Goal: Contribute content: Contribute content

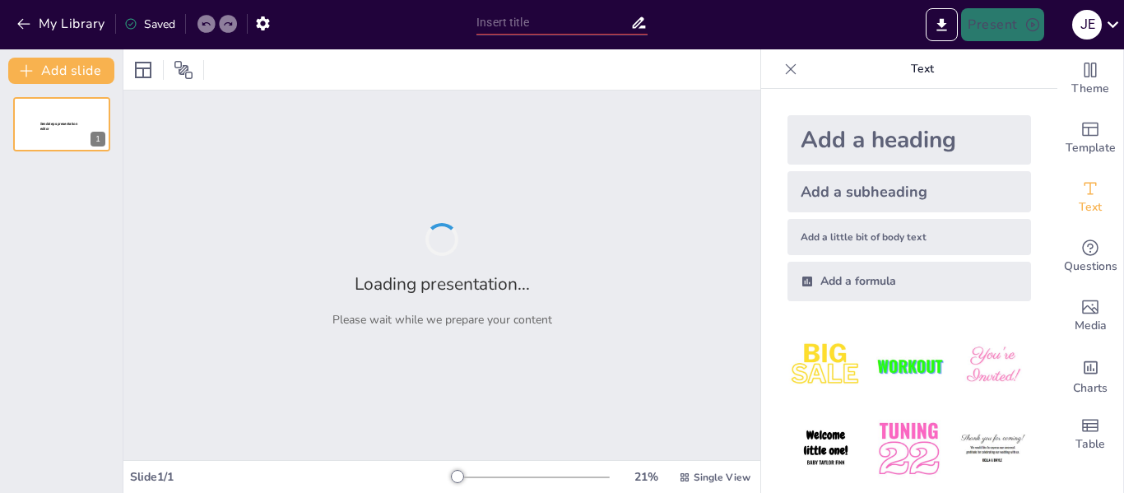
type input "Fundamentos de Fluidos en Reposo: Densidad y Presión"
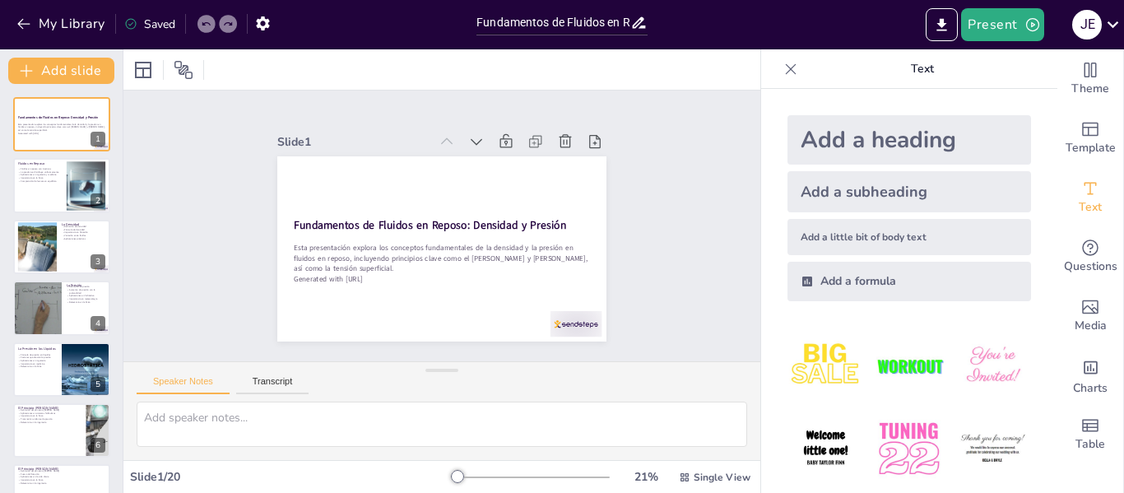
checkbox input "true"
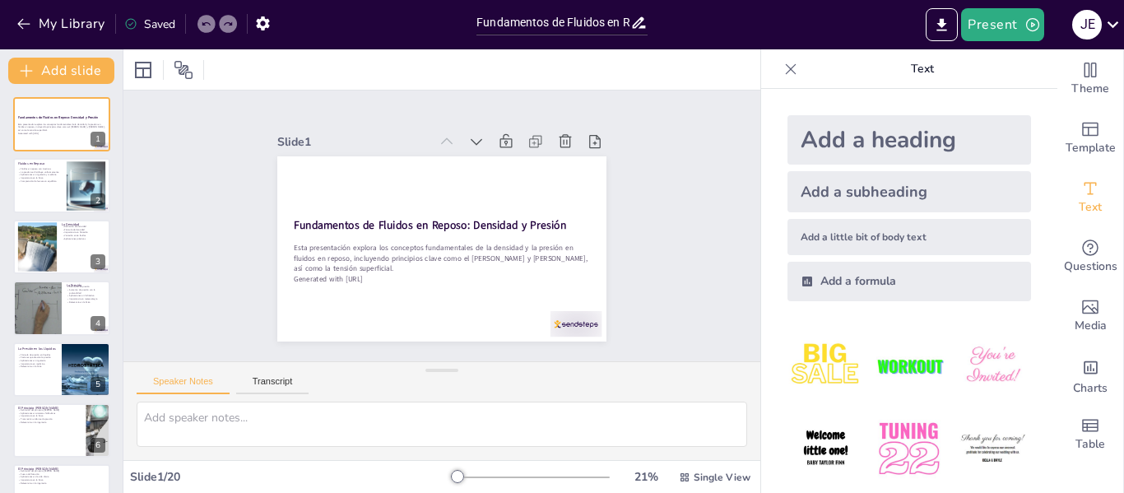
checkbox input "true"
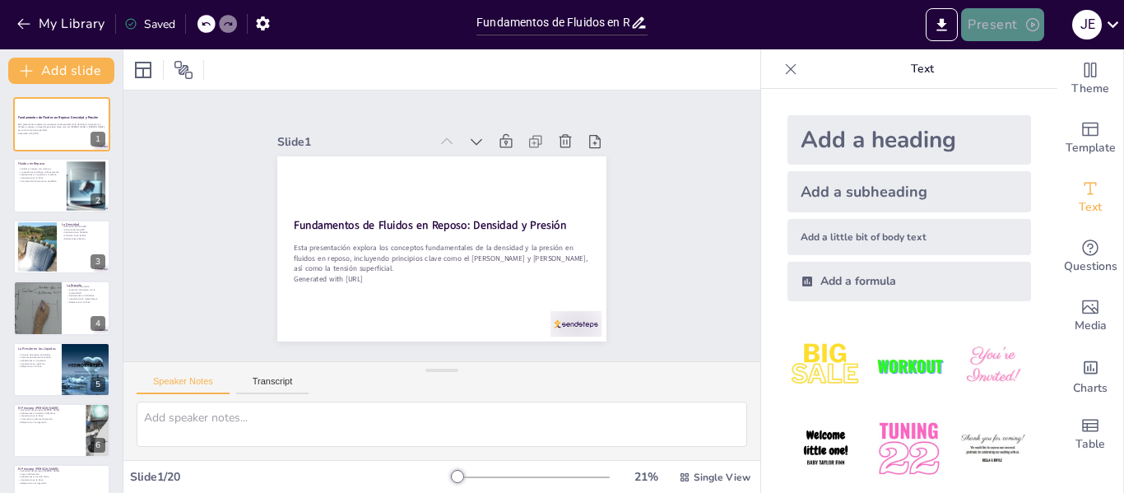
click at [999, 34] on button "Present" at bounding box center [1002, 24] width 82 height 33
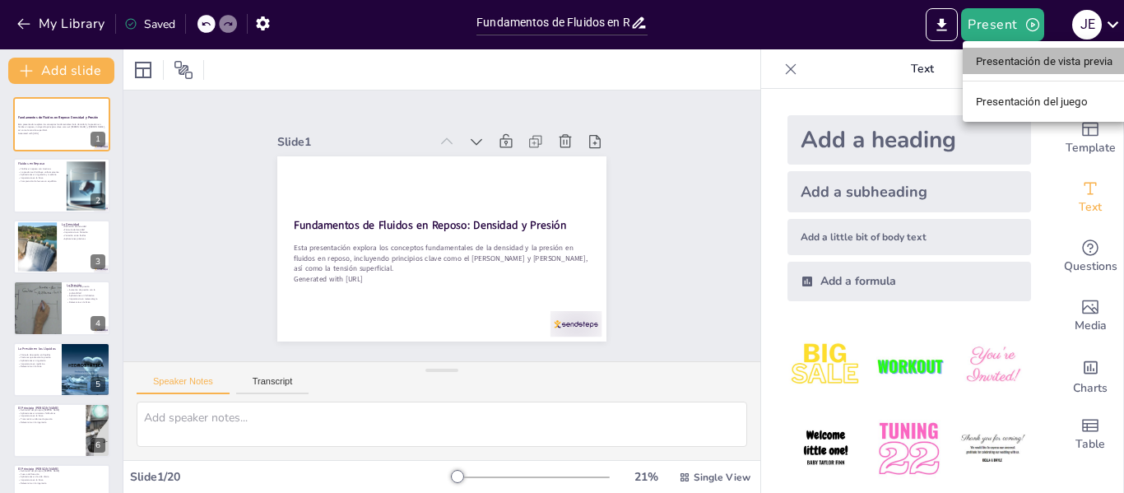
click at [999, 55] on font "Presentación de vista previa" at bounding box center [1044, 61] width 137 height 12
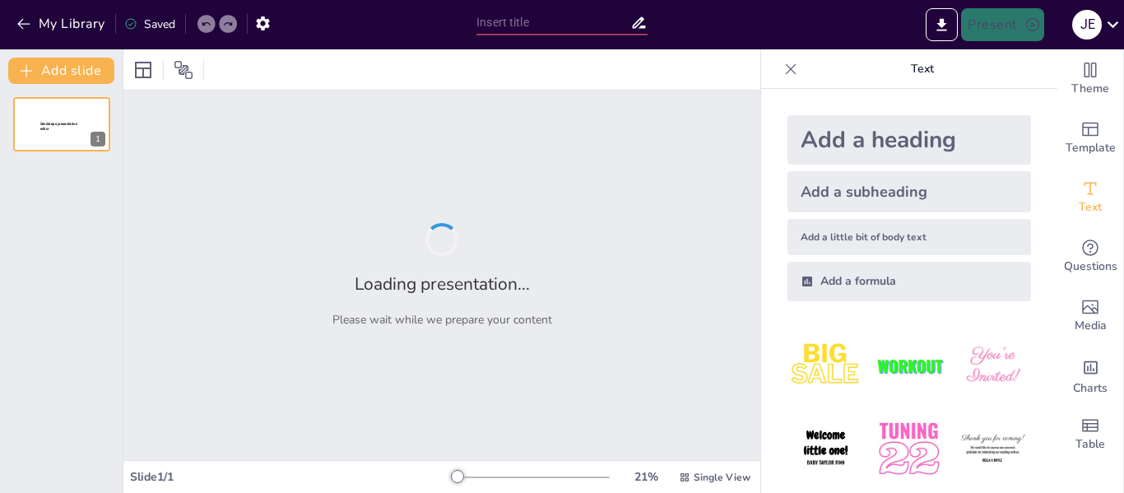
type input "Fundamentos de Fluidos en Reposo: Densidad y Presión"
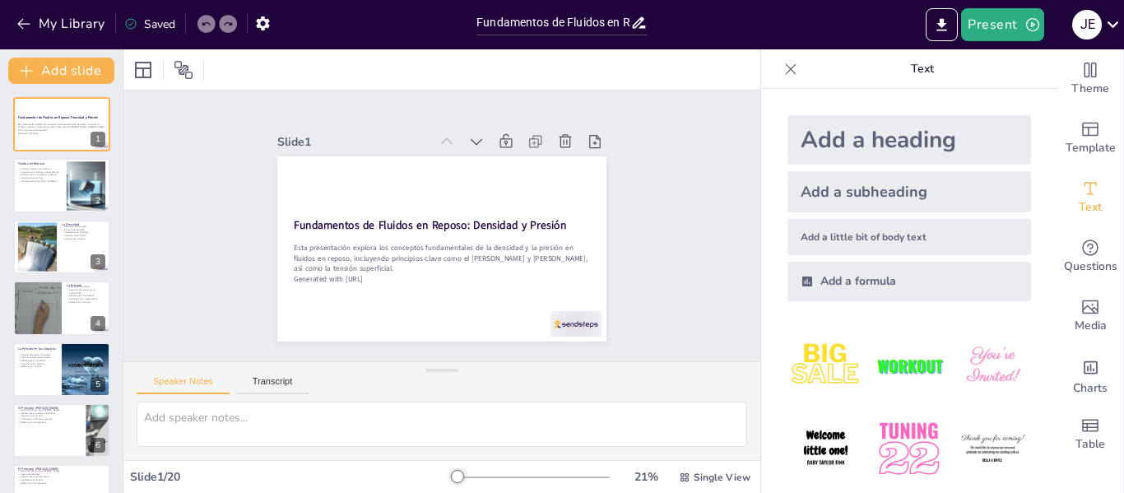
checkbox input "true"
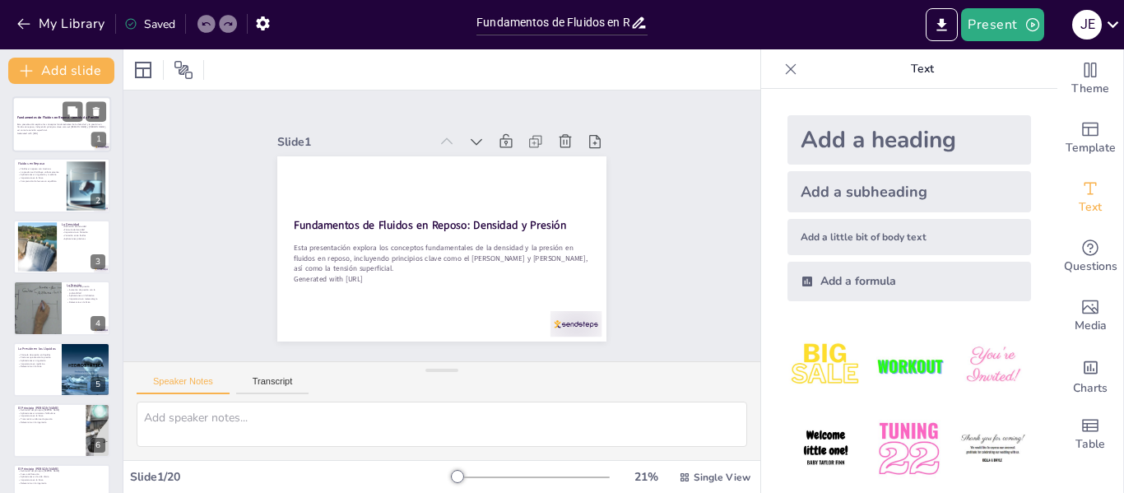
checkbox input "true"
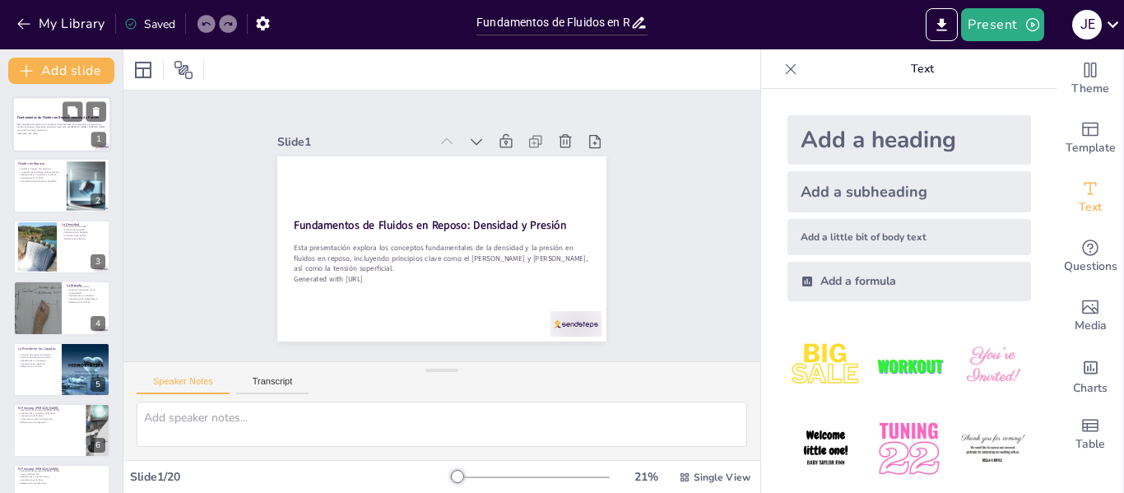
checkbox input "true"
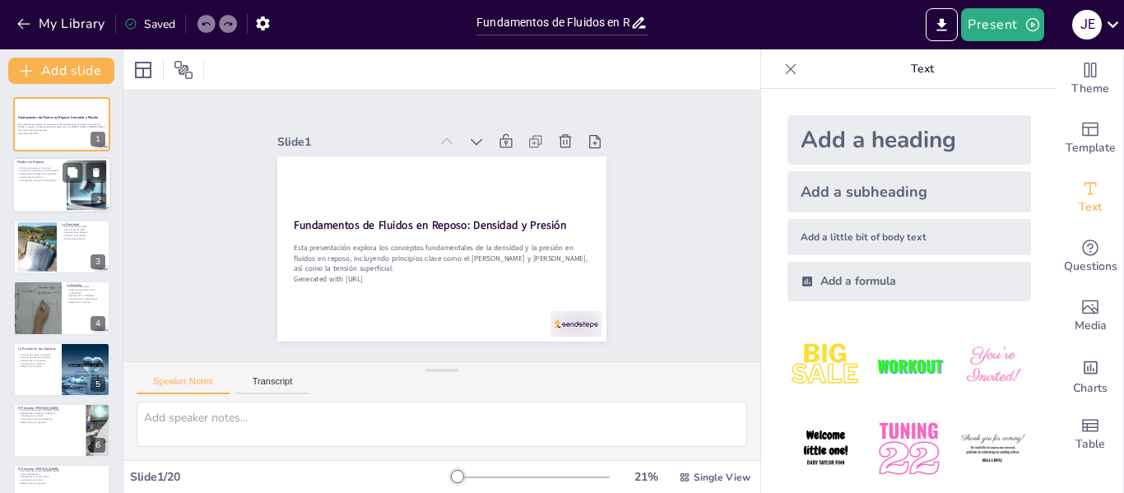
checkbox input "true"
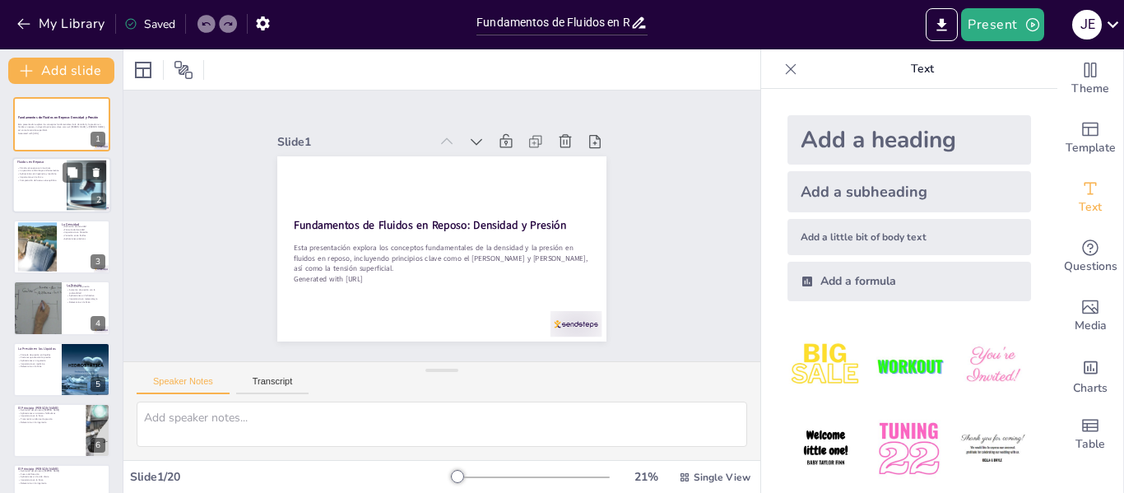
checkbox input "true"
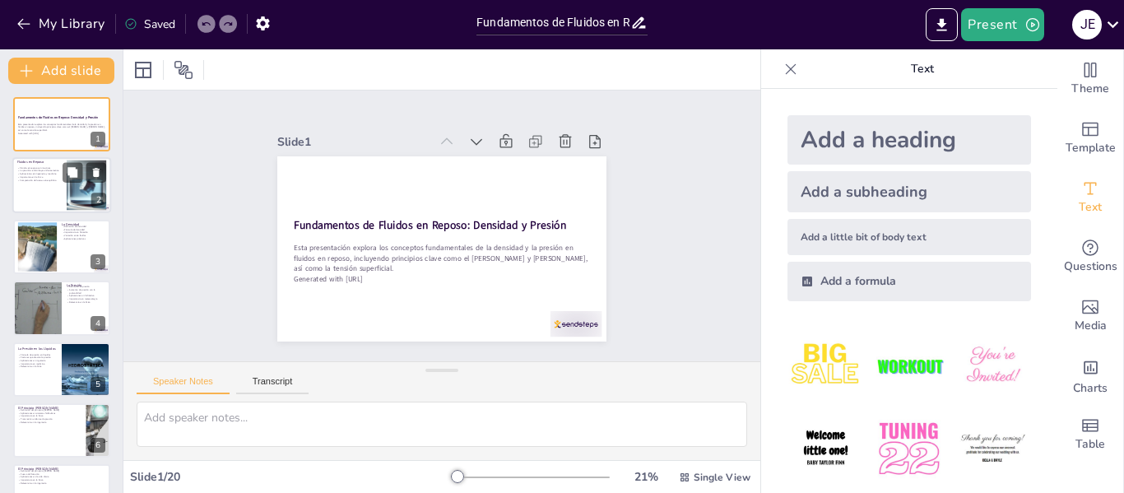
click at [39, 186] on div at bounding box center [61, 186] width 99 height 56
type textarea "Los fluidos en reposo son aquellos que no muestran movimiento, lo que significa…"
checkbox input "true"
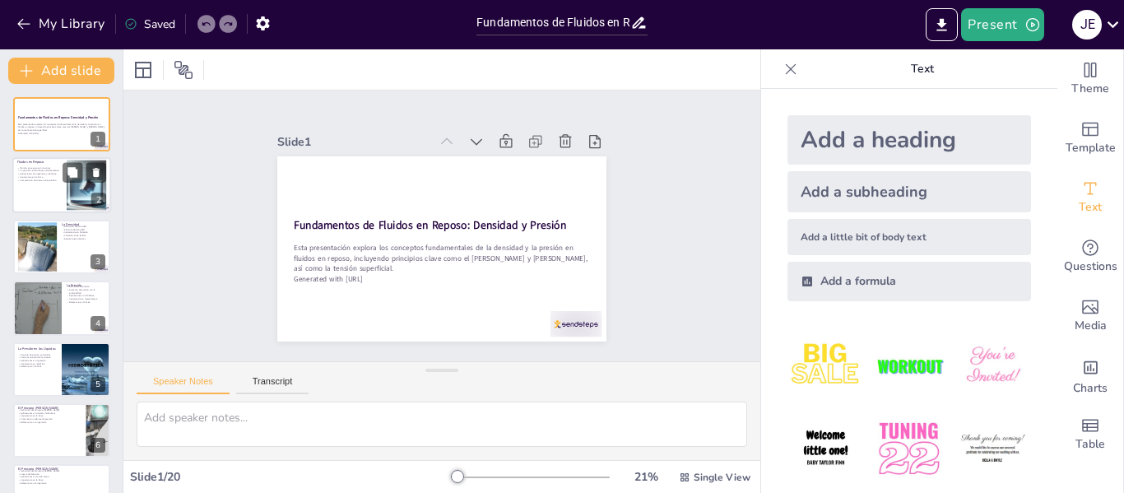
checkbox input "true"
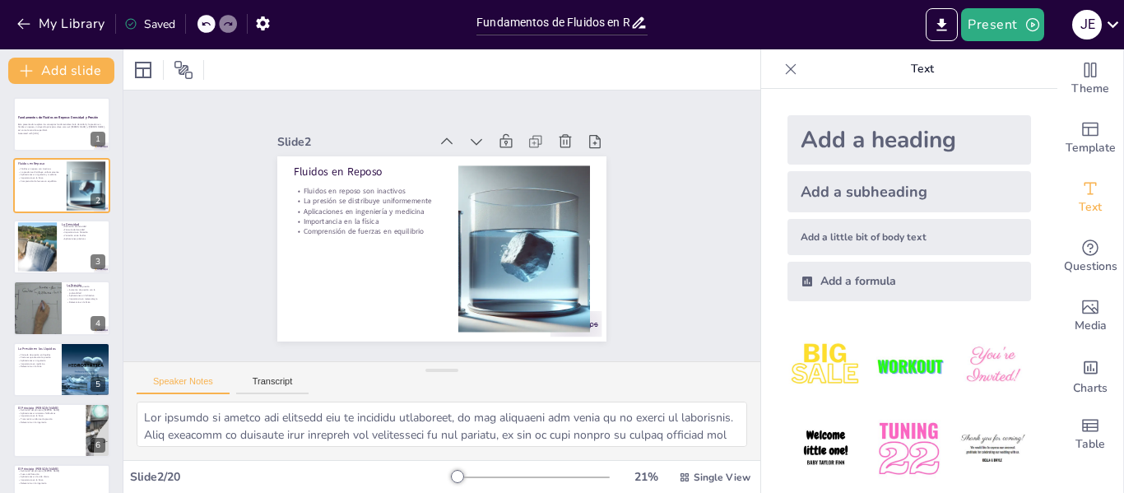
checkbox input "true"
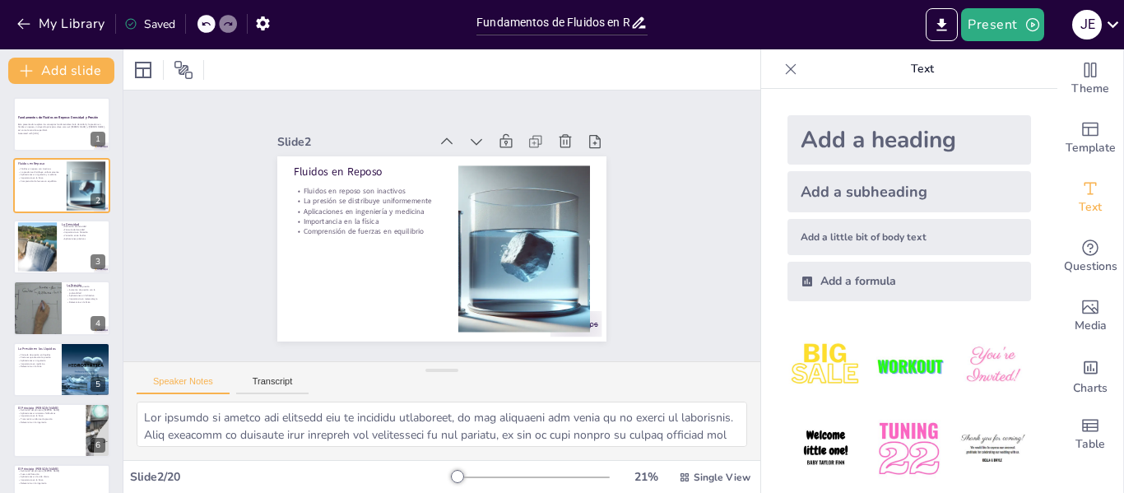
checkbox input "true"
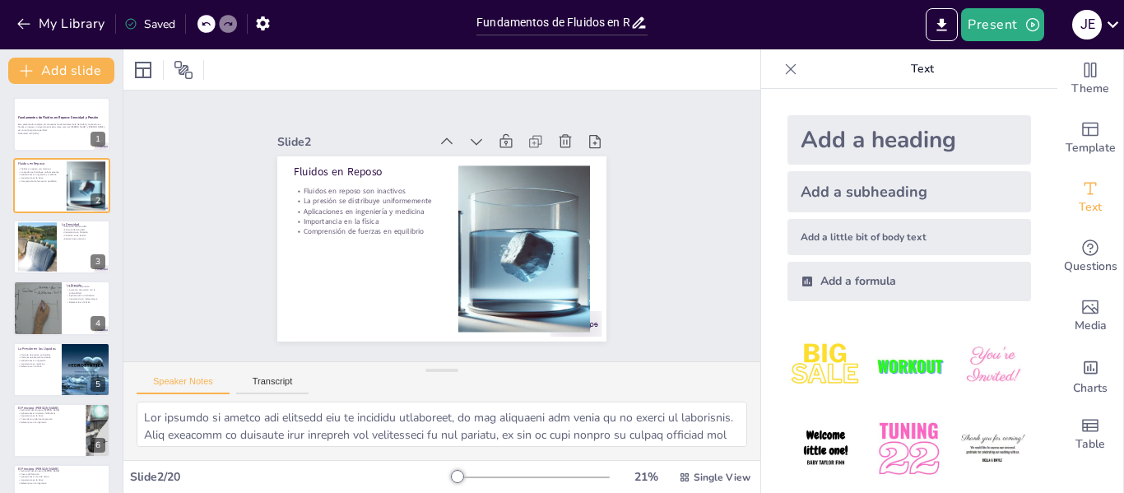
checkbox input "true"
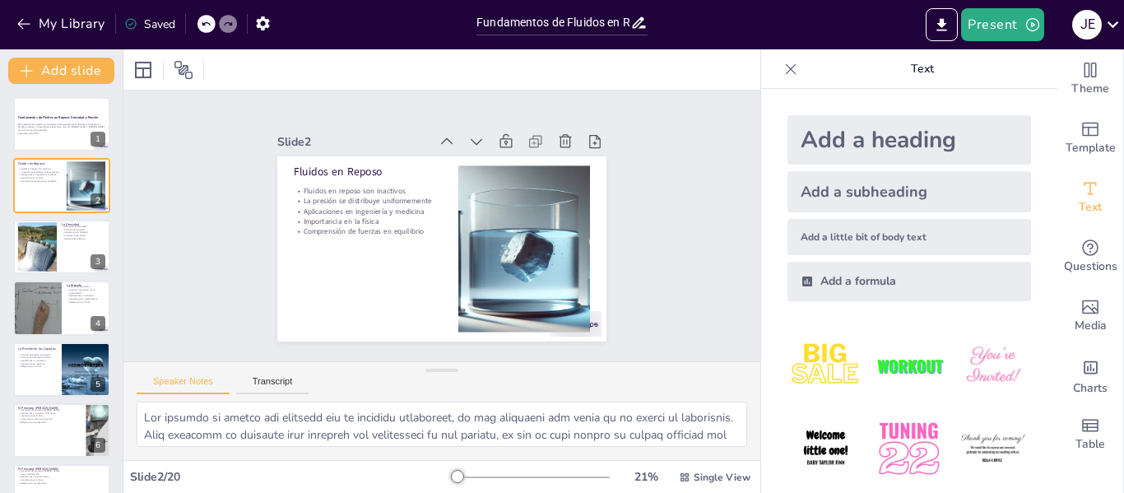
checkbox input "true"
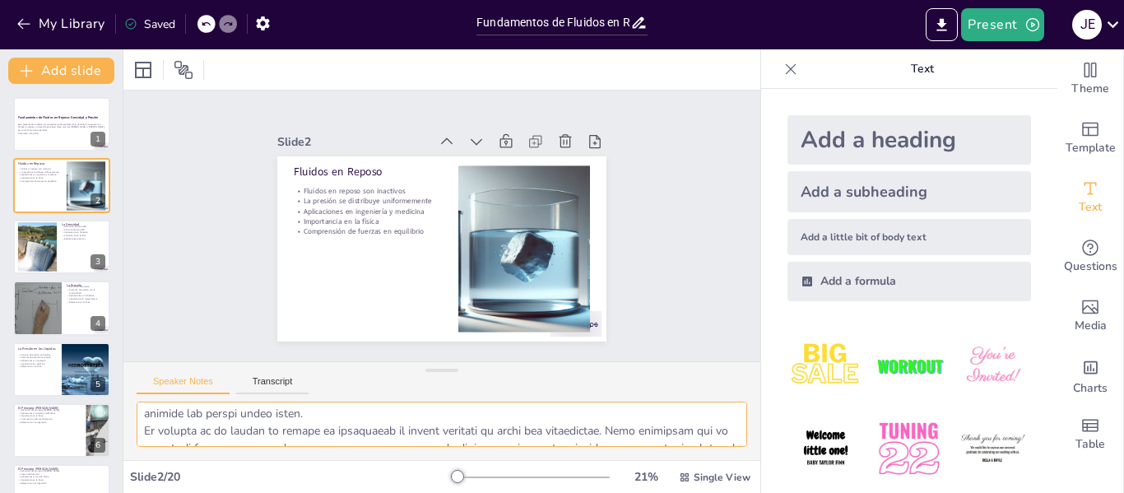
scroll to position [14, 0]
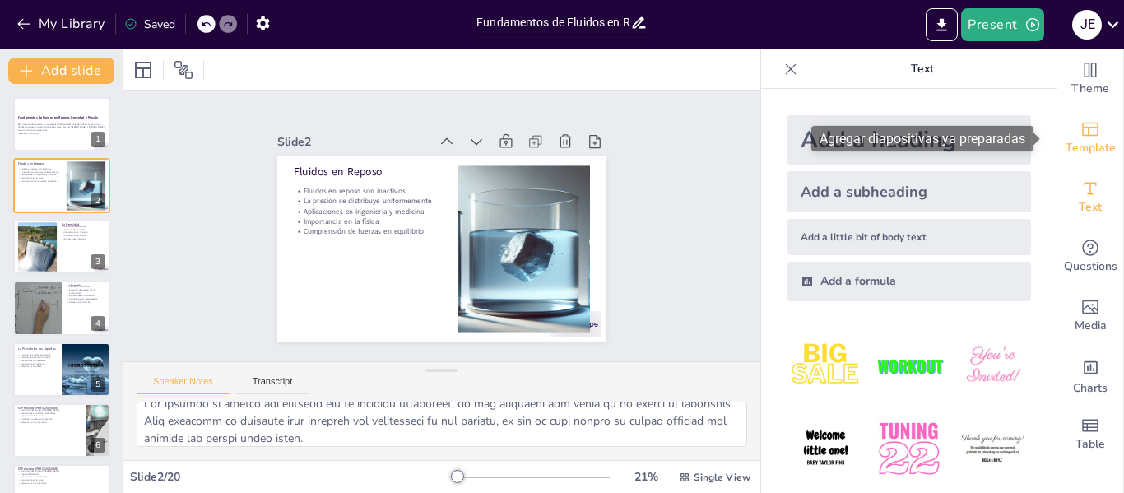
click at [1085, 132] on icon "Add ready made slides" at bounding box center [1090, 129] width 20 height 20
checkbox input "true"
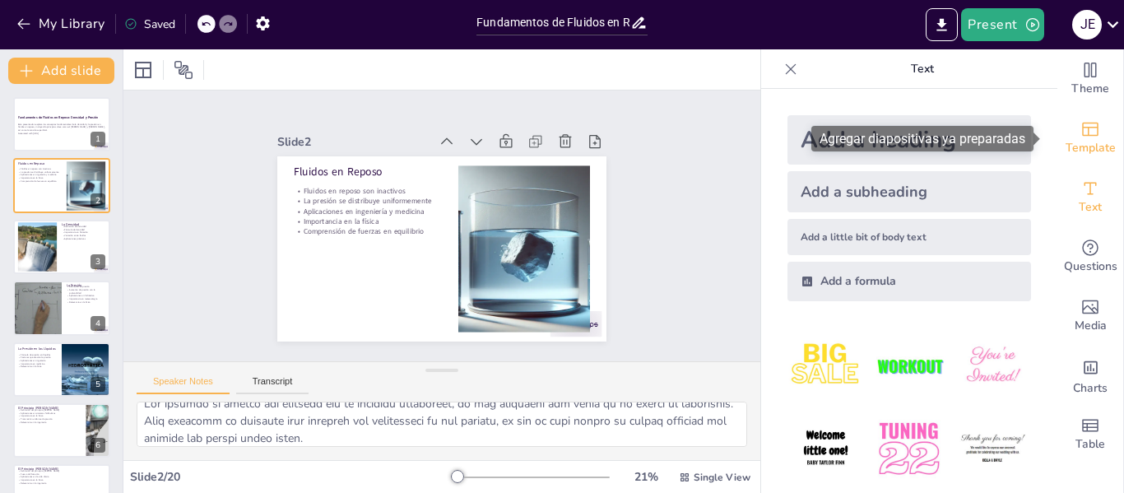
checkbox input "true"
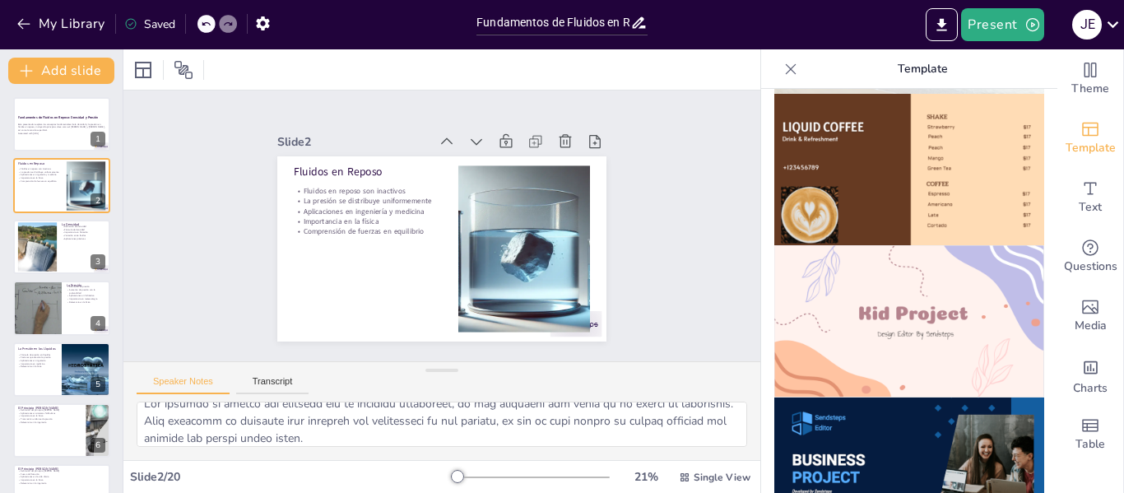
scroll to position [1109, 0]
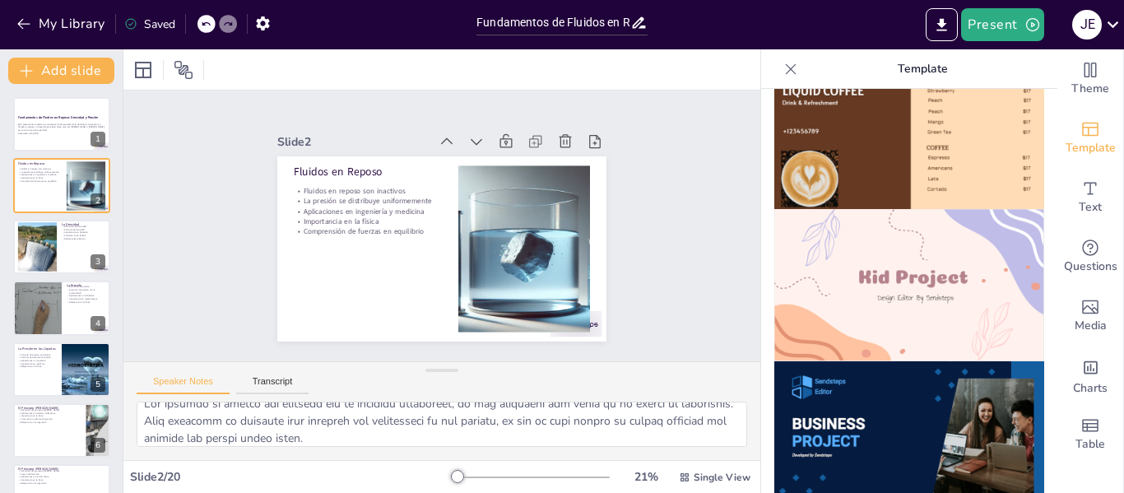
click at [936, 246] on img at bounding box center [909, 285] width 270 height 152
checkbox input "true"
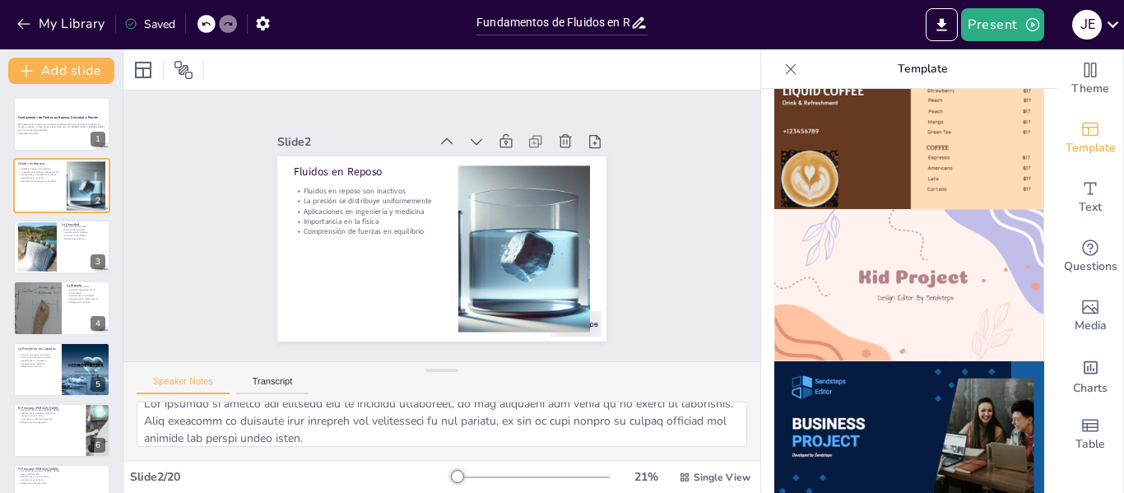
checkbox input "true"
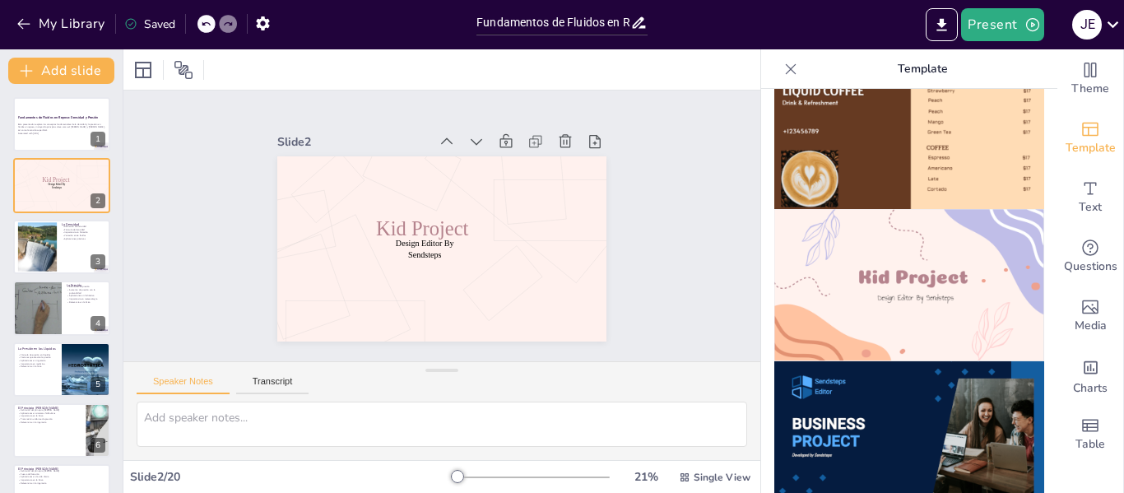
scroll to position [0, 0]
click at [212, 24] on div at bounding box center [206, 24] width 18 height 18
checkbox input "true"
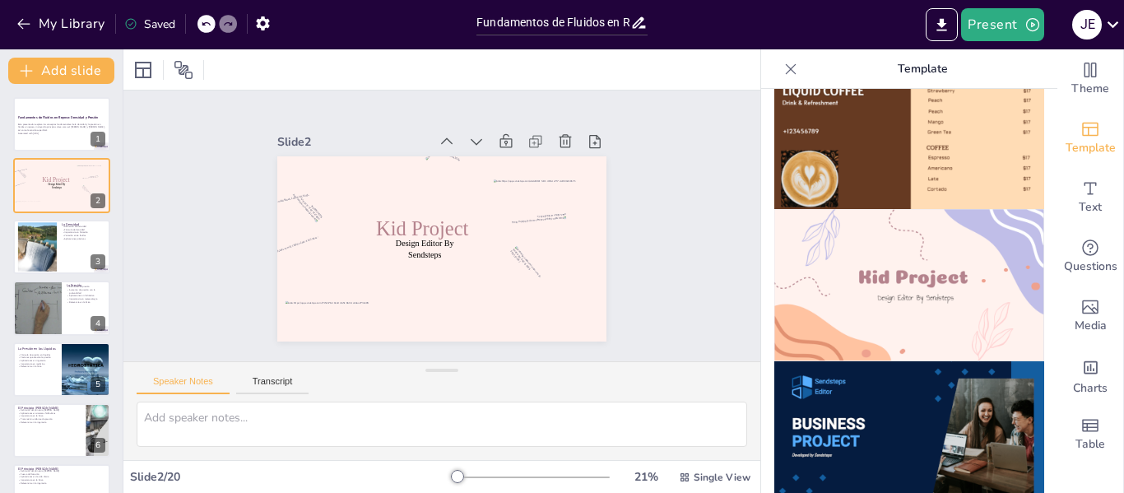
checkbox input "true"
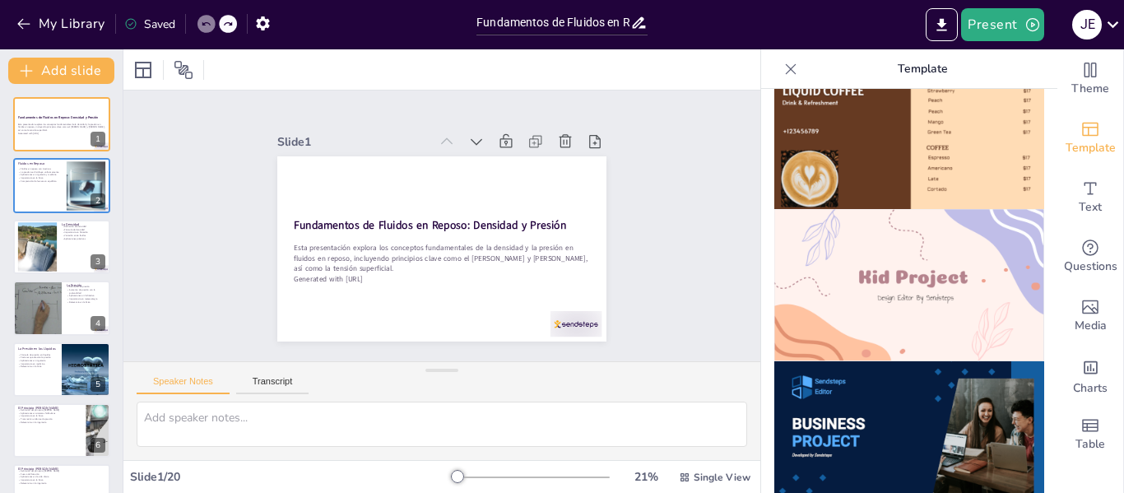
drag, startPoint x: 1040, startPoint y: 323, endPoint x: 1039, endPoint y: 239, distance: 83.9
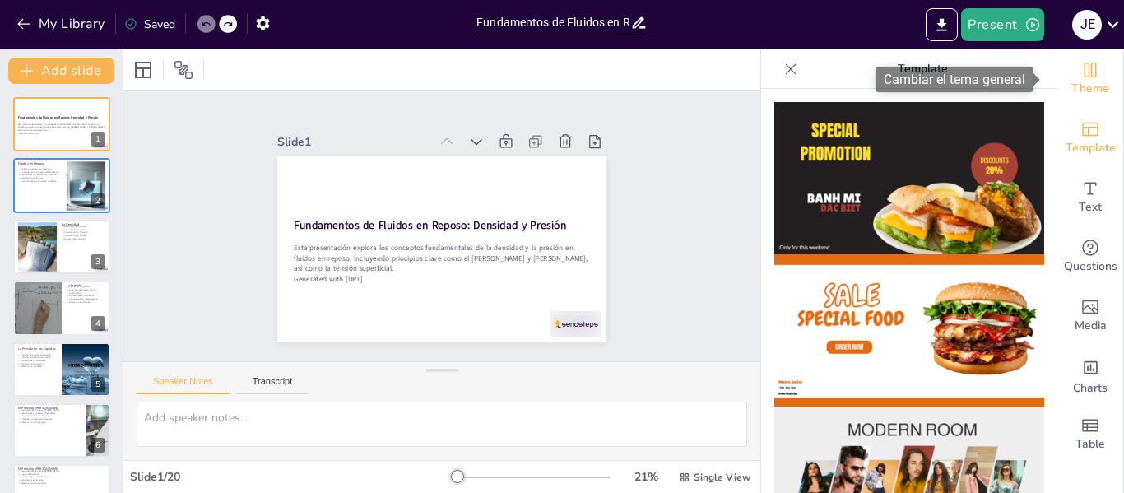
click at [1071, 82] on span "Theme" at bounding box center [1090, 89] width 38 height 18
checkbox input "true"
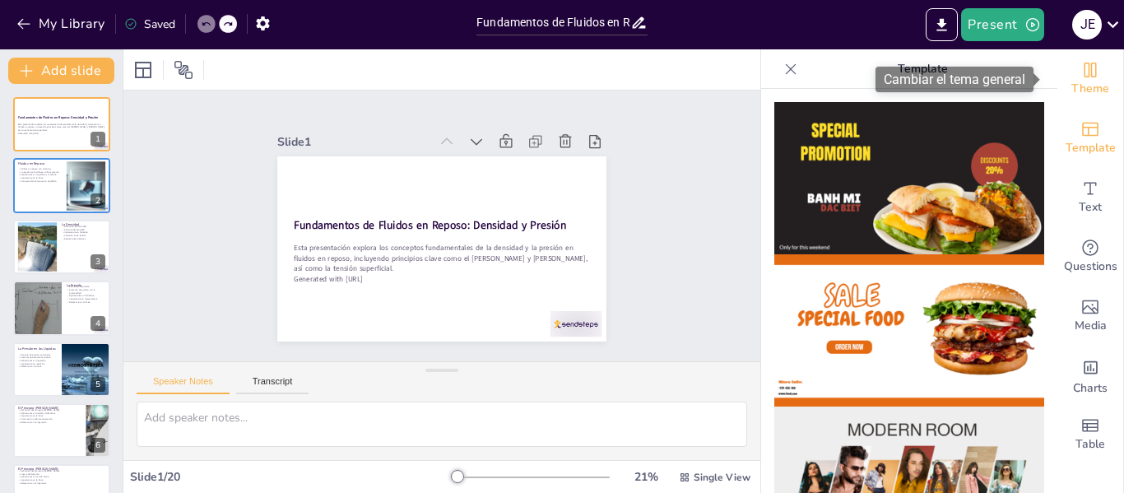
checkbox input "true"
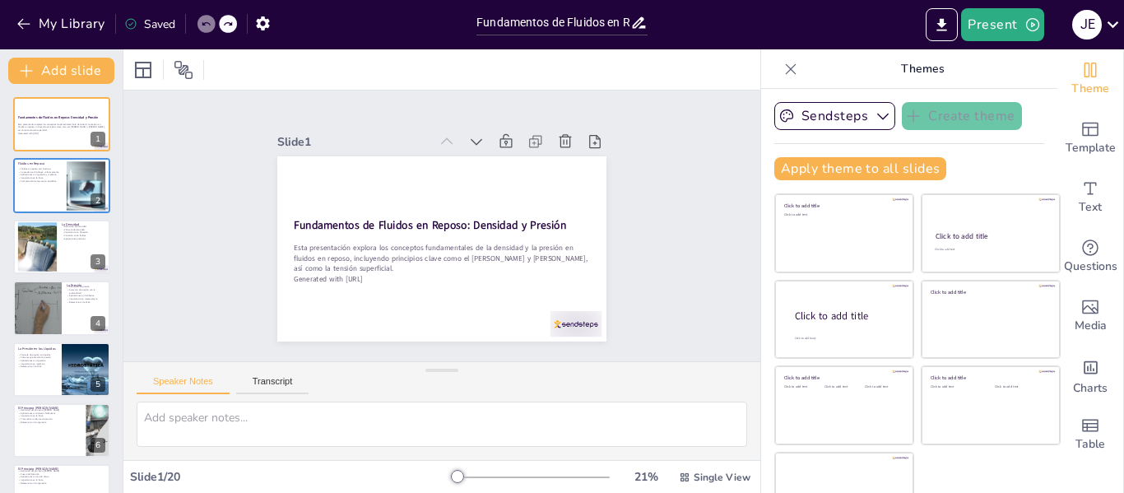
click at [961, 160] on div "Apply theme to all slides" at bounding box center [909, 168] width 270 height 23
type textarea "Los fluidos en reposo son aquellos que no muestran movimiento, lo que significa…"
checkbox input "true"
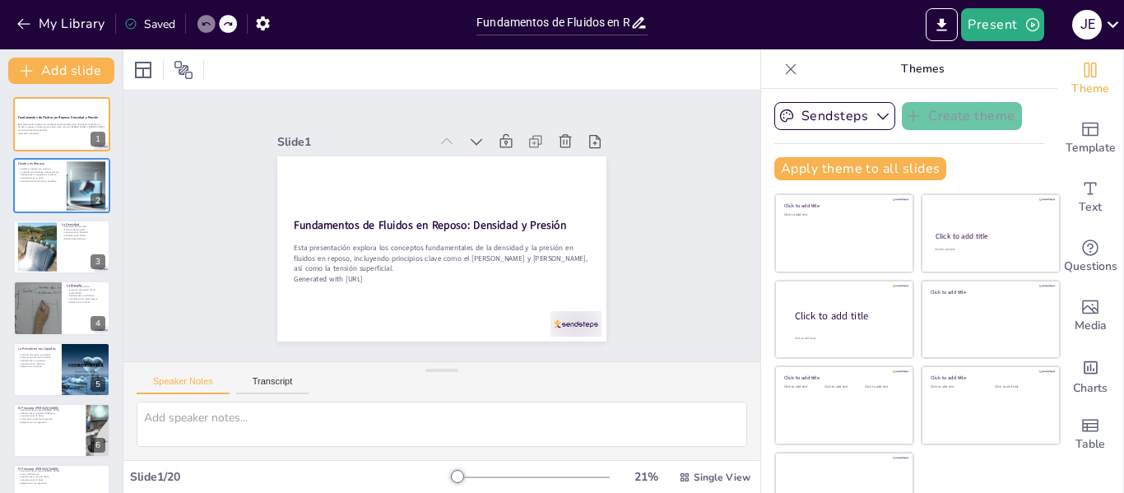
checkbox input "true"
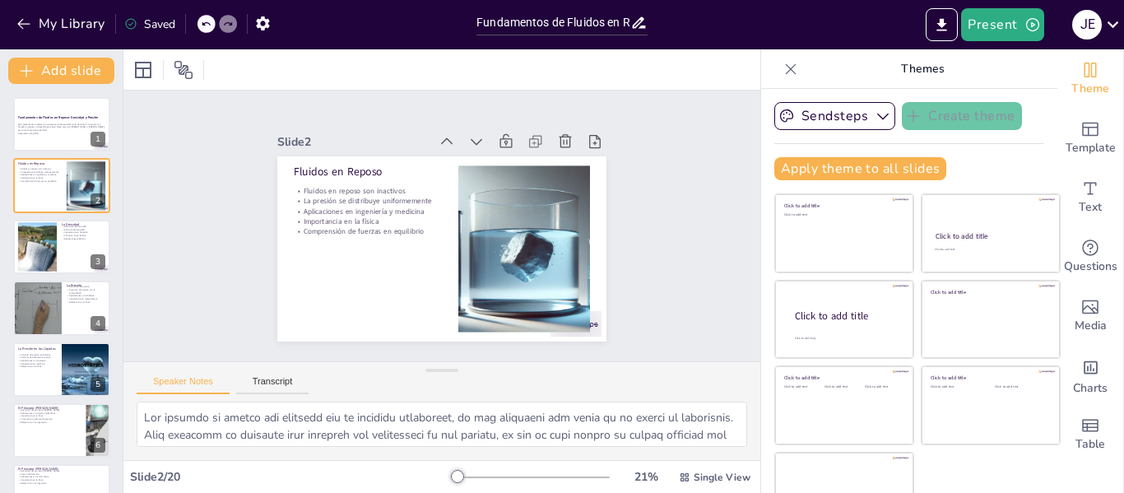
type textarea "La densidad se define como la masa de un objeto dividida por su volumen. Este c…"
checkbox input "true"
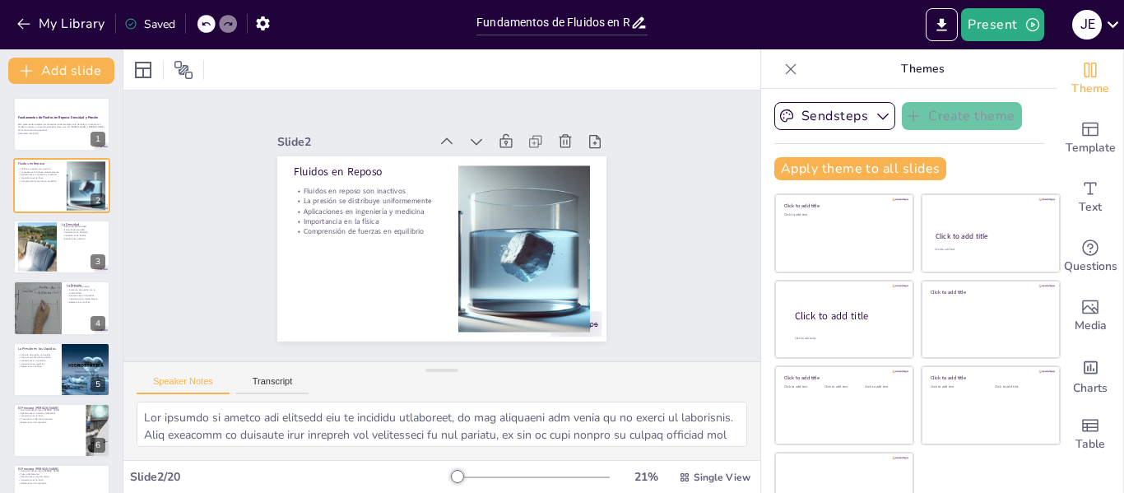
checkbox input "true"
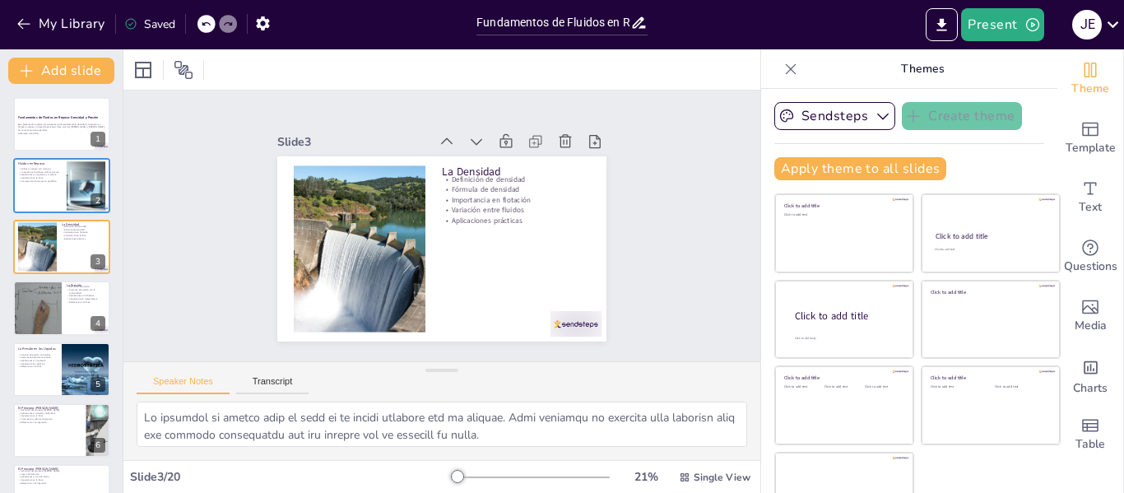
checkbox input "true"
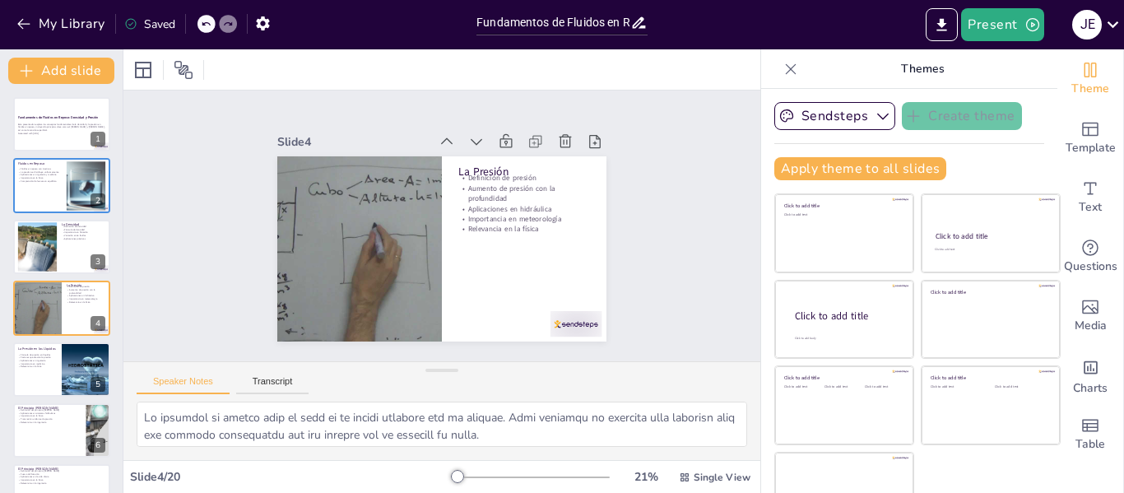
type textarea "La presión se define como la fuerza ejercida por unidad de área. Este concepto …"
checkbox input "true"
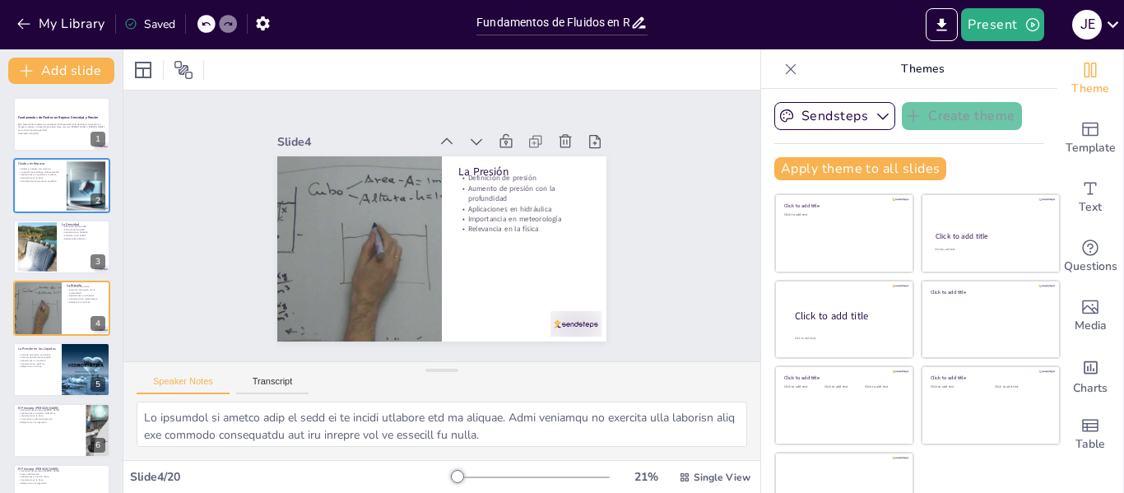
checkbox input "true"
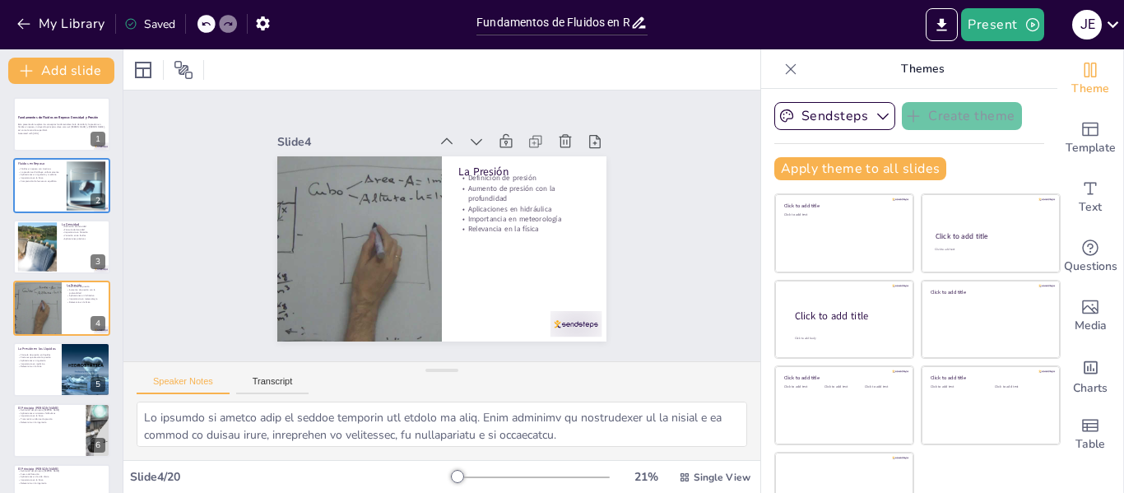
checkbox input "true"
type textarea "La fórmula para calcular la presión en un líquido es P = Densidad × g × h. Esta…"
checkbox input "true"
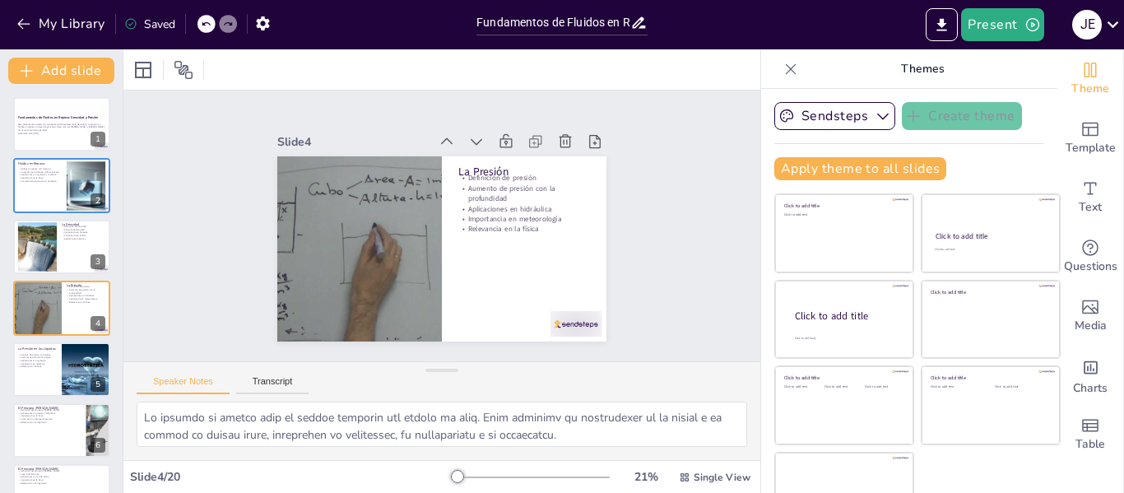
checkbox input "true"
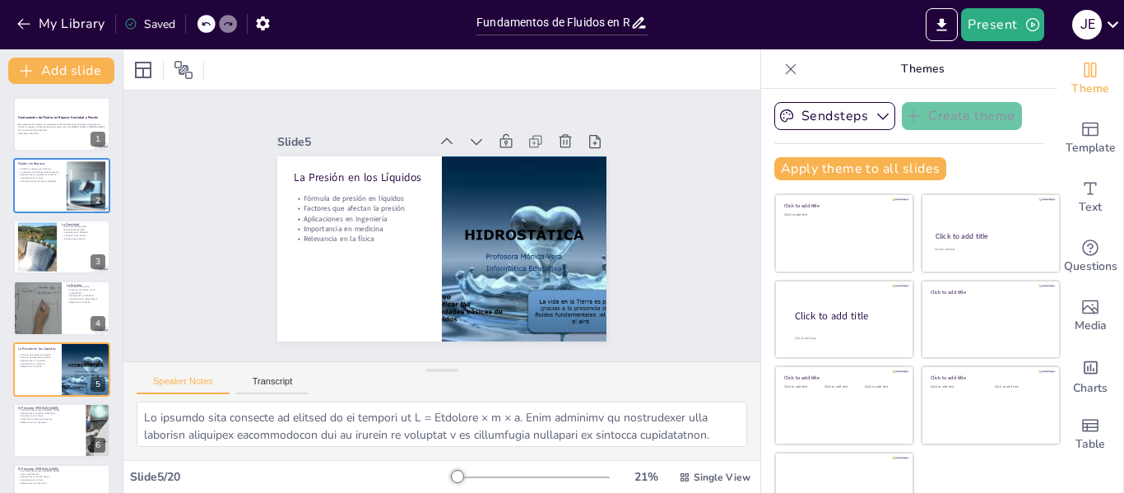
checkbox input "true"
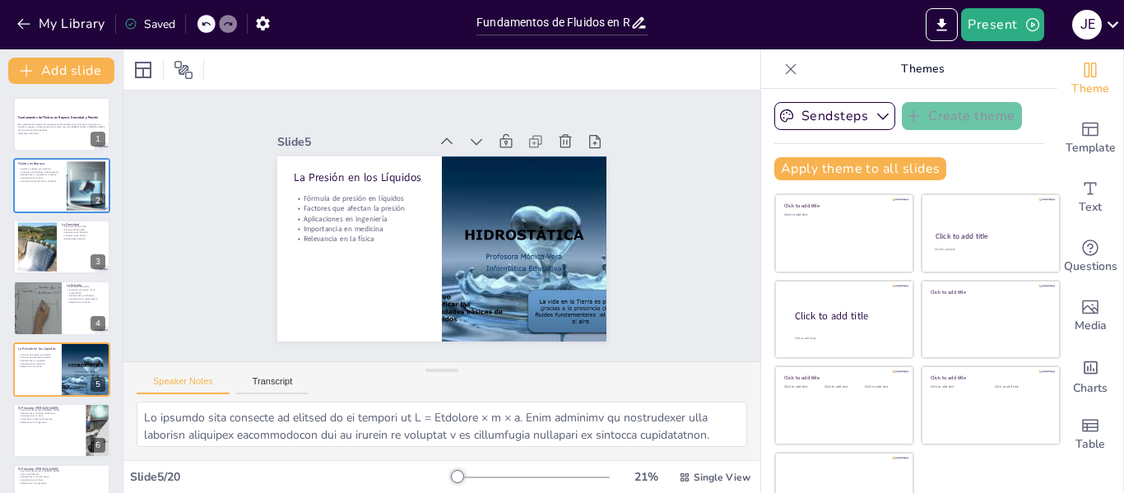
type textarea "El principio de Pascal establece que cualquier cambio en la presión en un fluid…"
checkbox input "true"
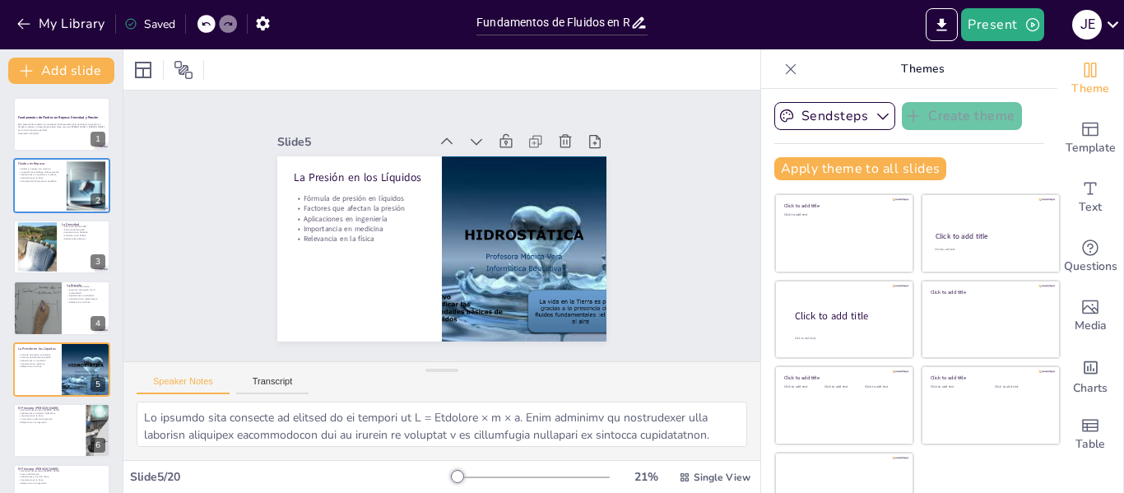
checkbox input "true"
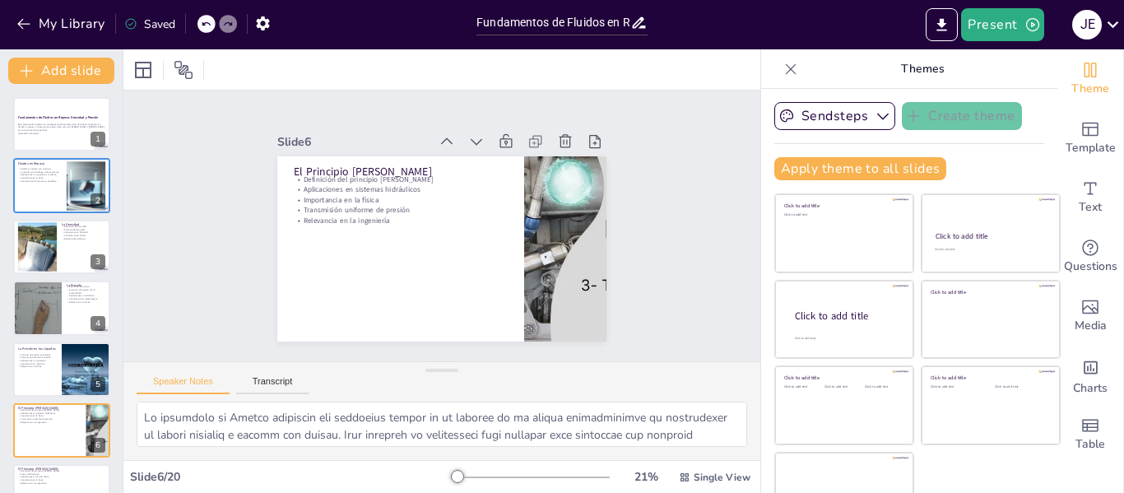
checkbox input "true"
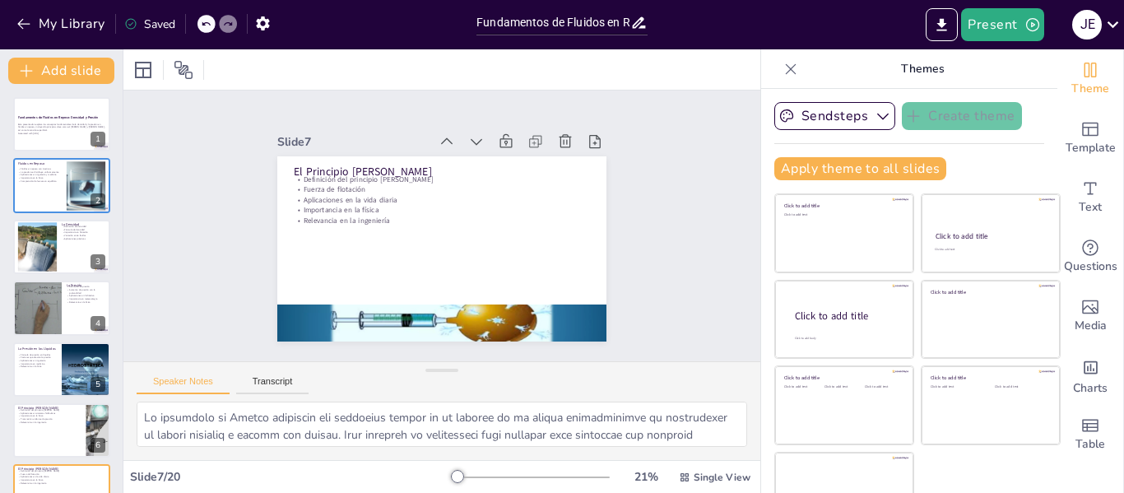
type textarea "El principio de Arquímedes establece que cualquier objeto sumergido en un fluid…"
checkbox input "true"
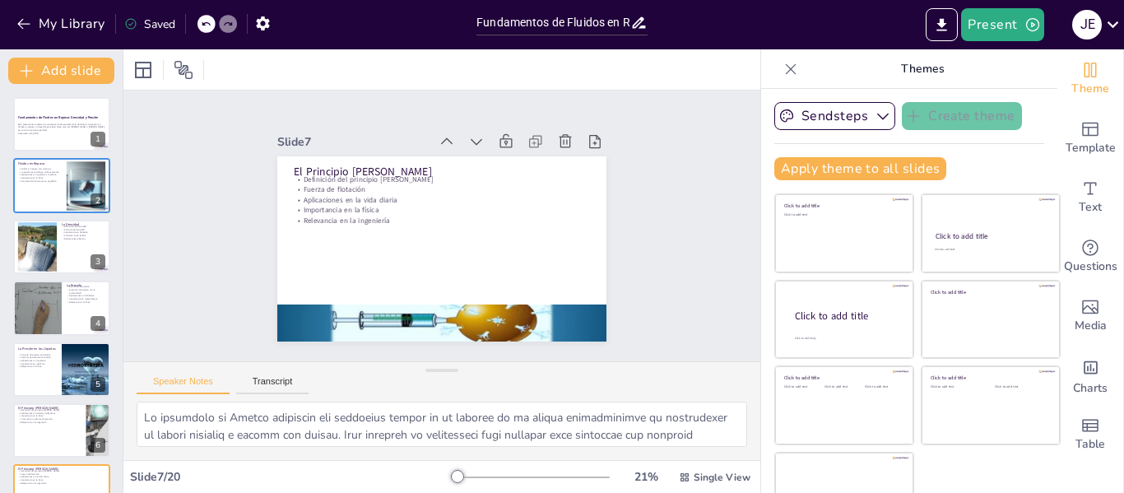
checkbox input "true"
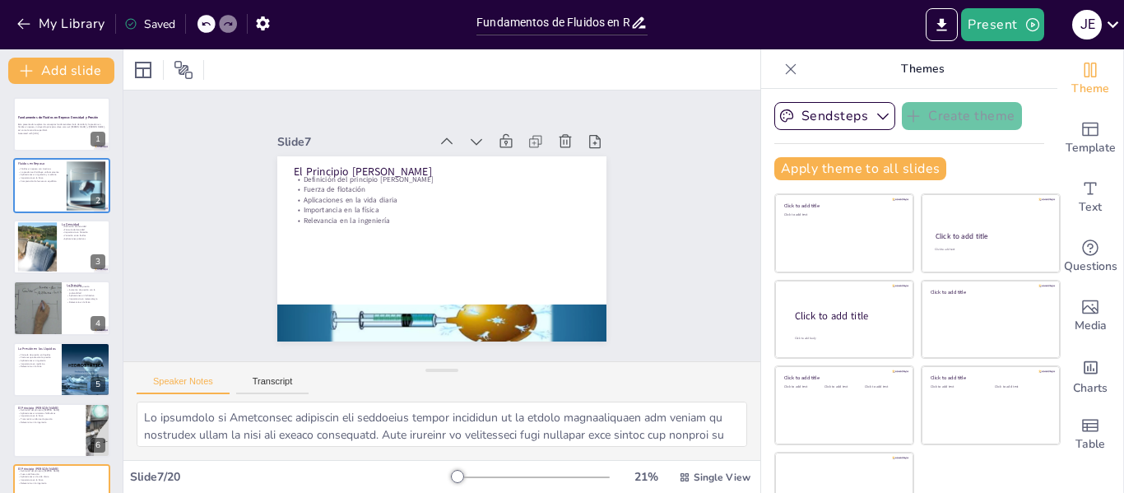
checkbox input "true"
type textarea "La presión en los gases se comporta de manera diferente a la de los líquidos. L…"
checkbox input "true"
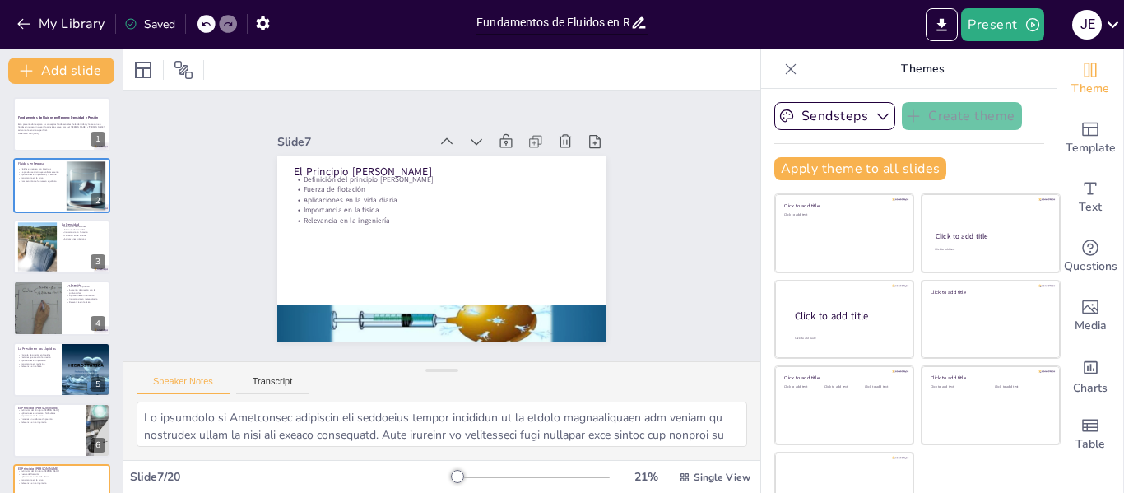
checkbox input "true"
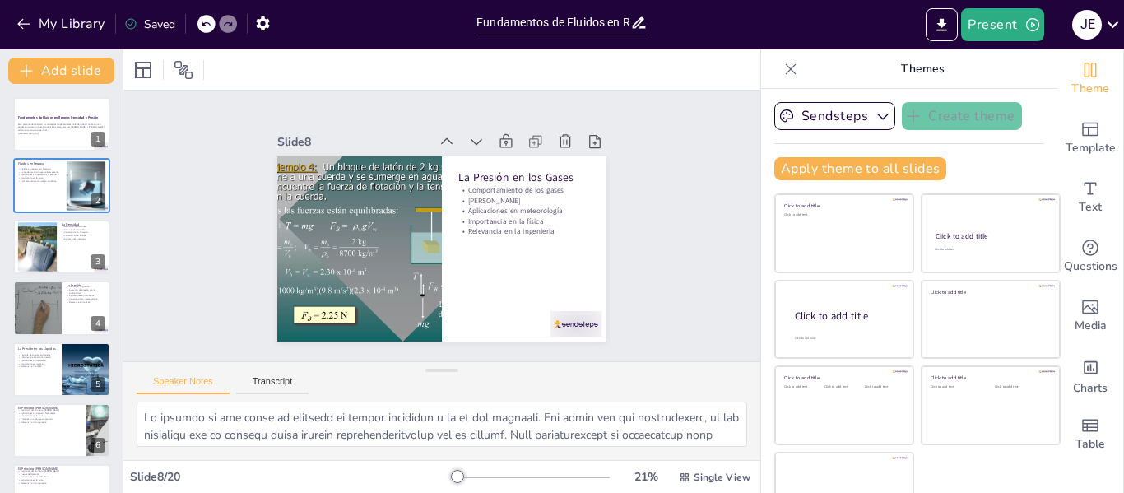
checkbox input "true"
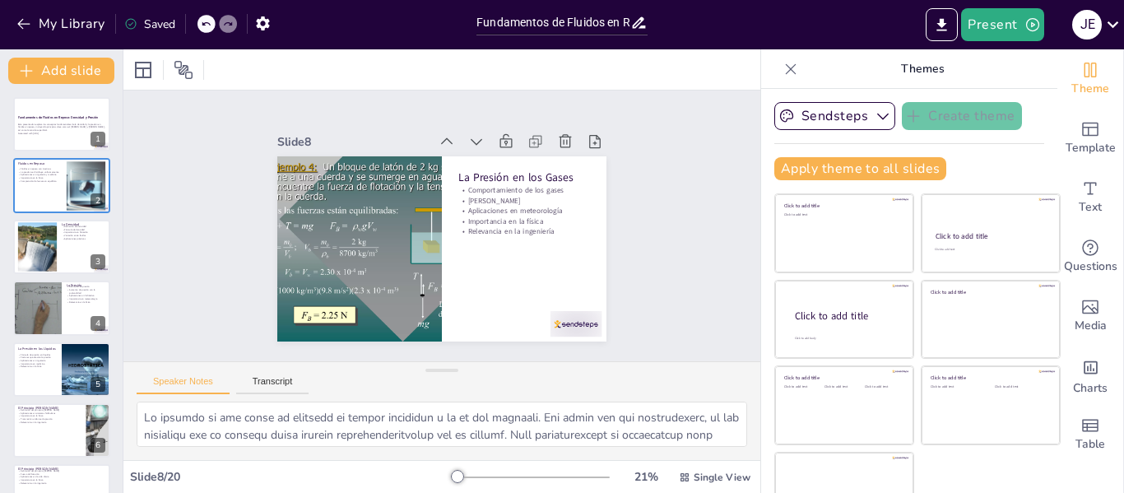
type textarea "La tensión superficial es la propiedad de un líquido que hace que su superficie…"
checkbox input "true"
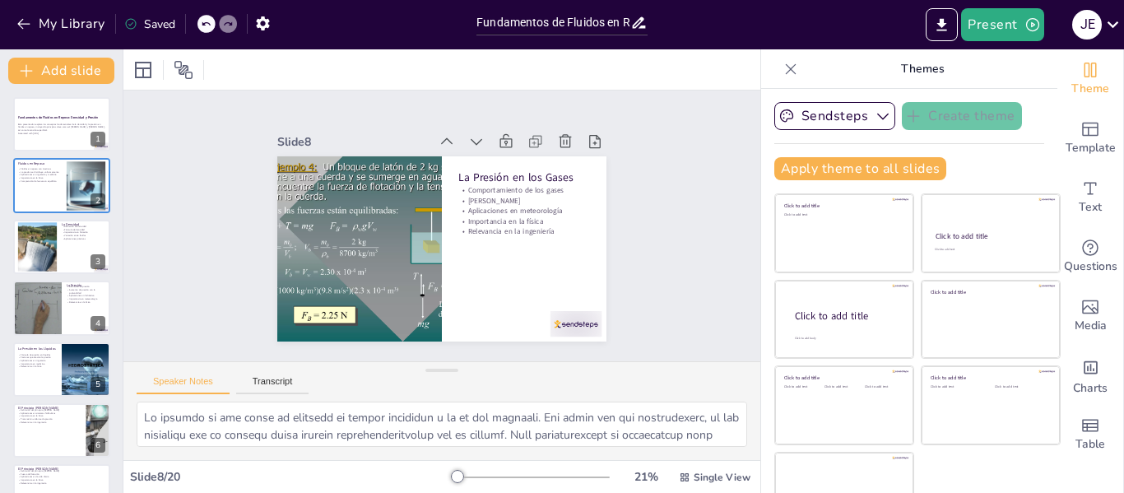
checkbox input "true"
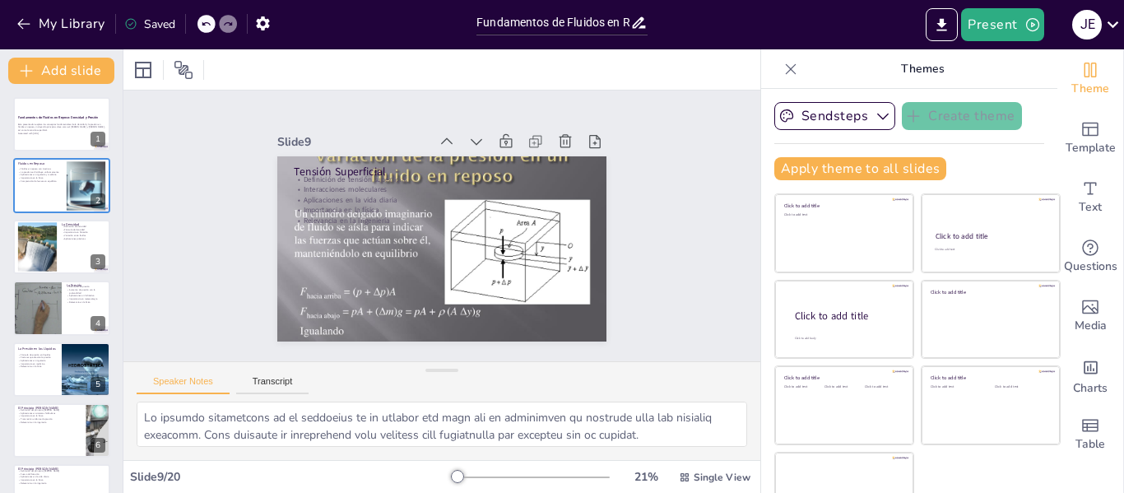
checkbox input "true"
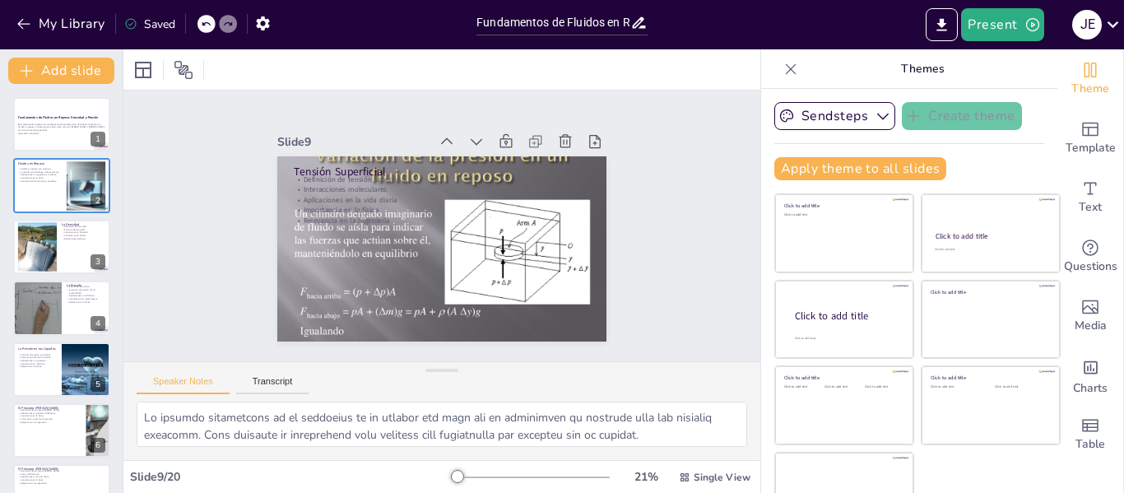
type textarea "Las aplicaciones de los principios de fluidos en reposo son diversas y abarcan …"
checkbox input "true"
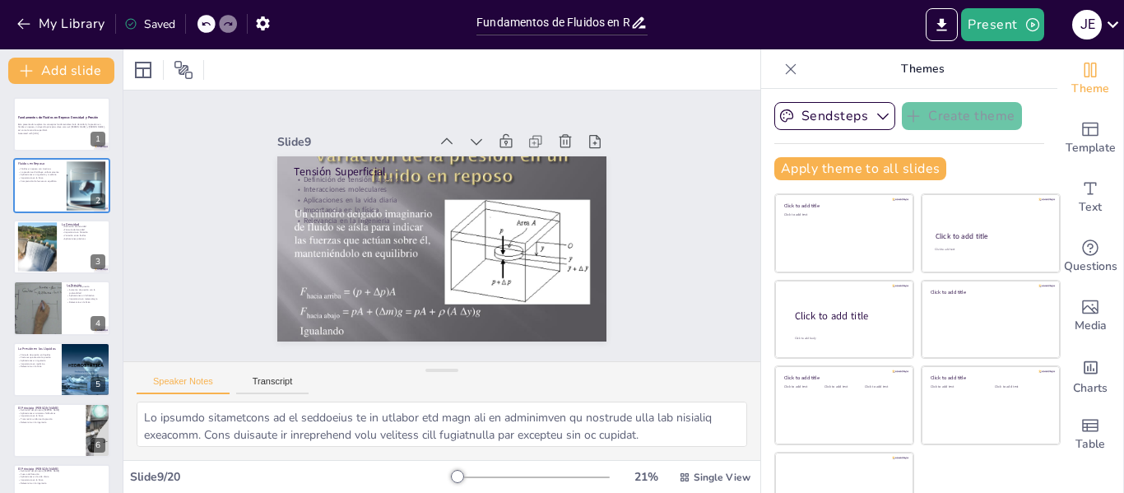
checkbox input "true"
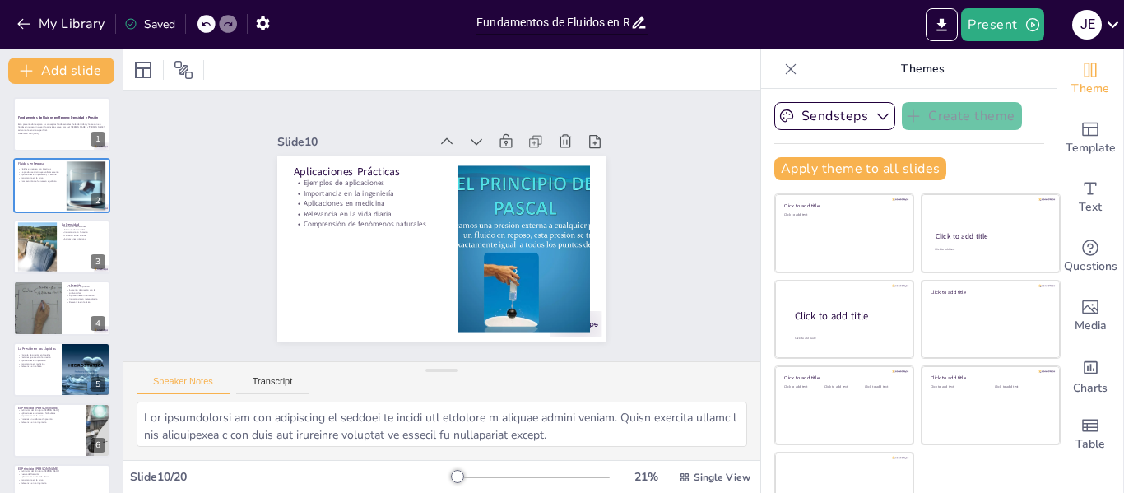
checkbox input "true"
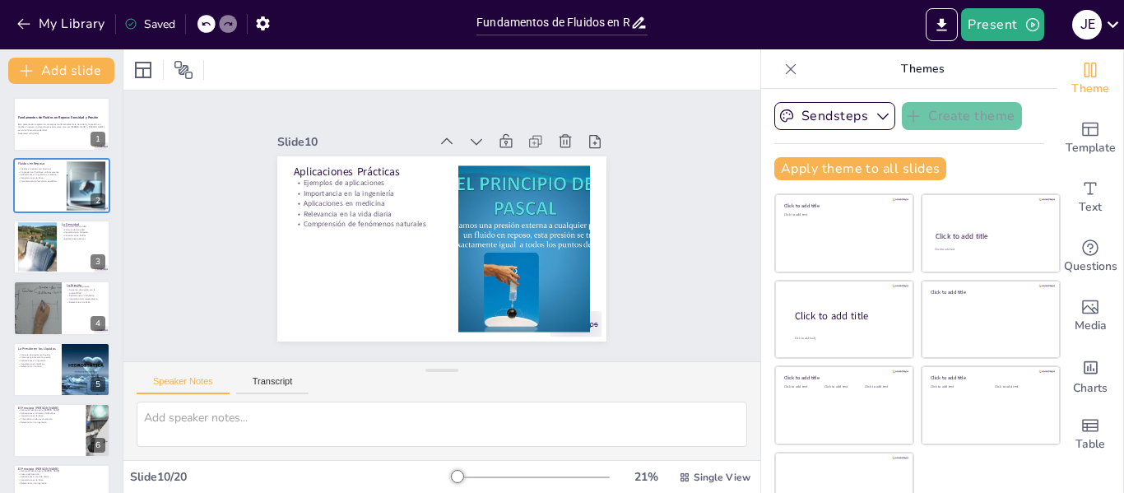
checkbox input "true"
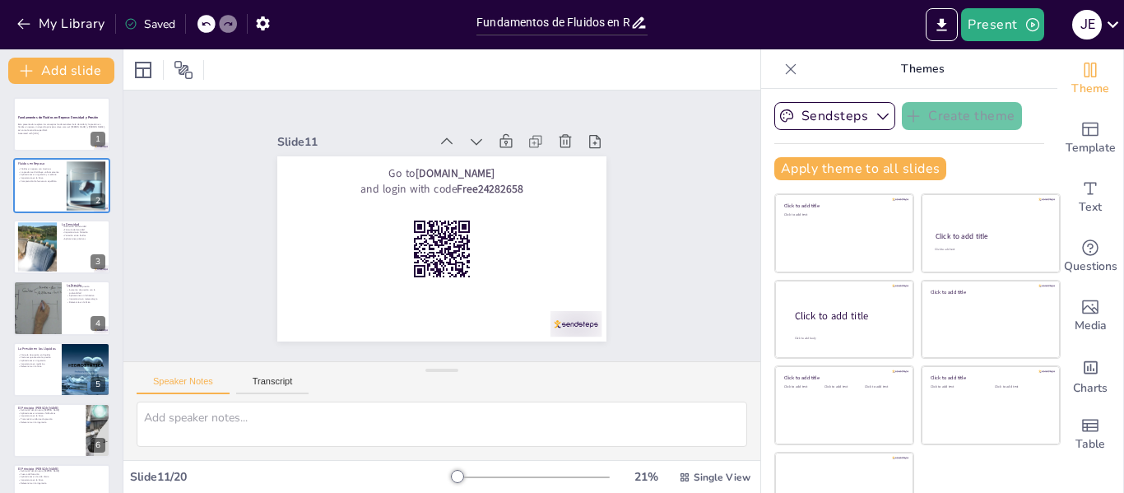
checkbox input "true"
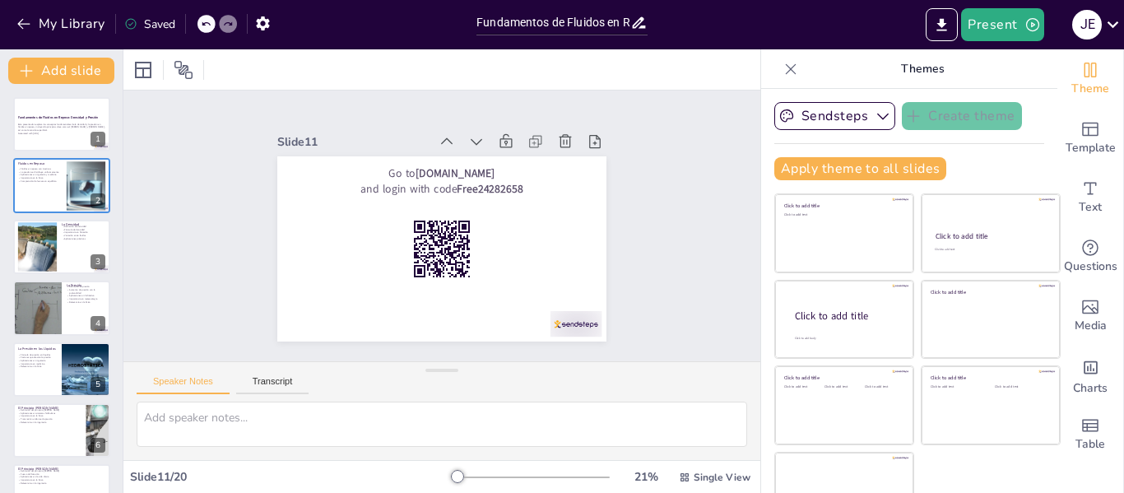
checkbox input "true"
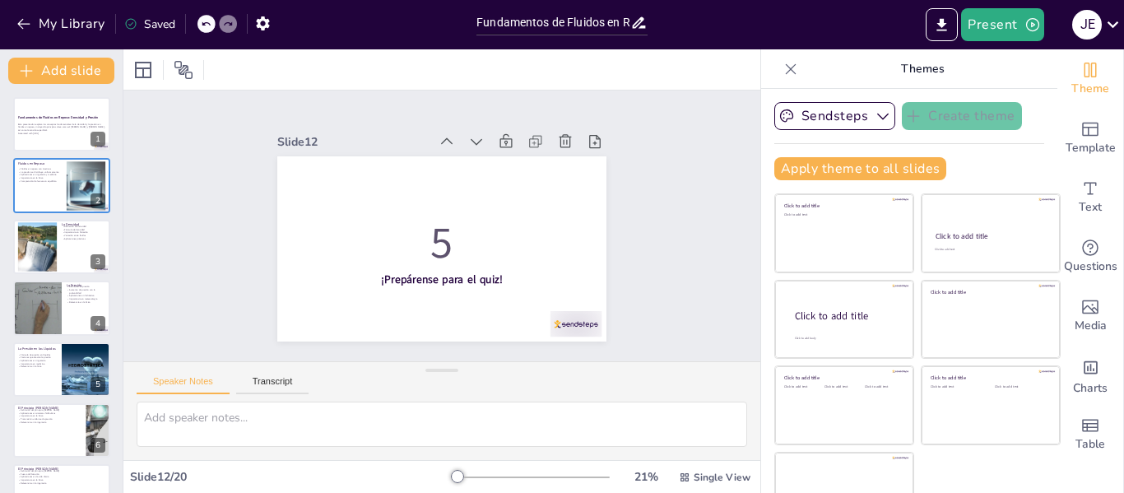
checkbox input "true"
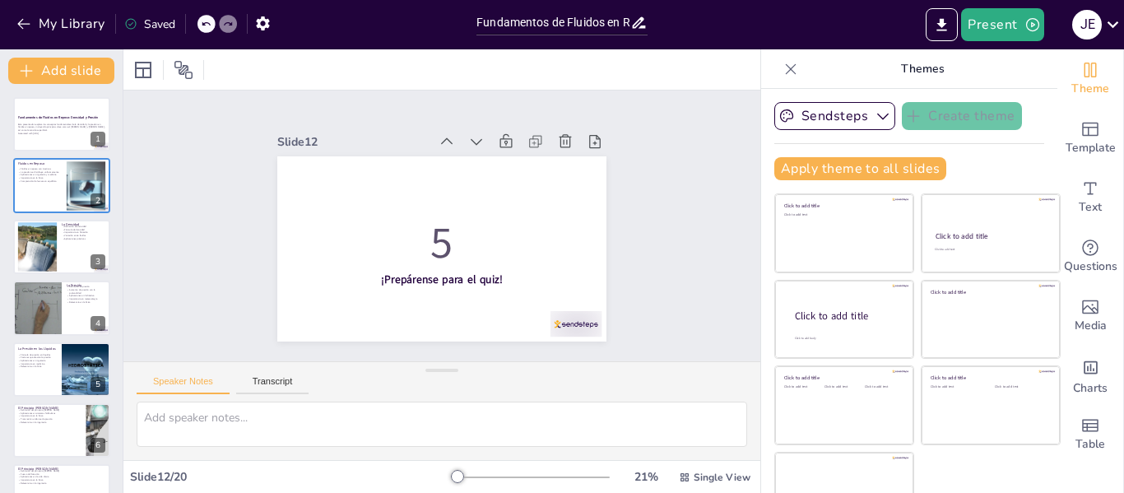
type textarea "La densidad se define como la masa por unidad de volumen, como se menciona en l…"
checkbox input "true"
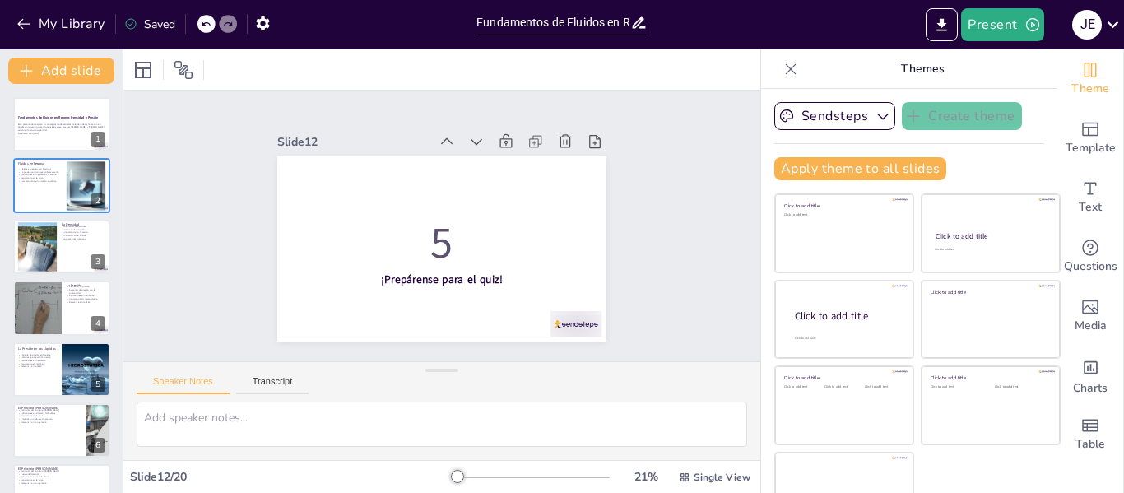
checkbox input "true"
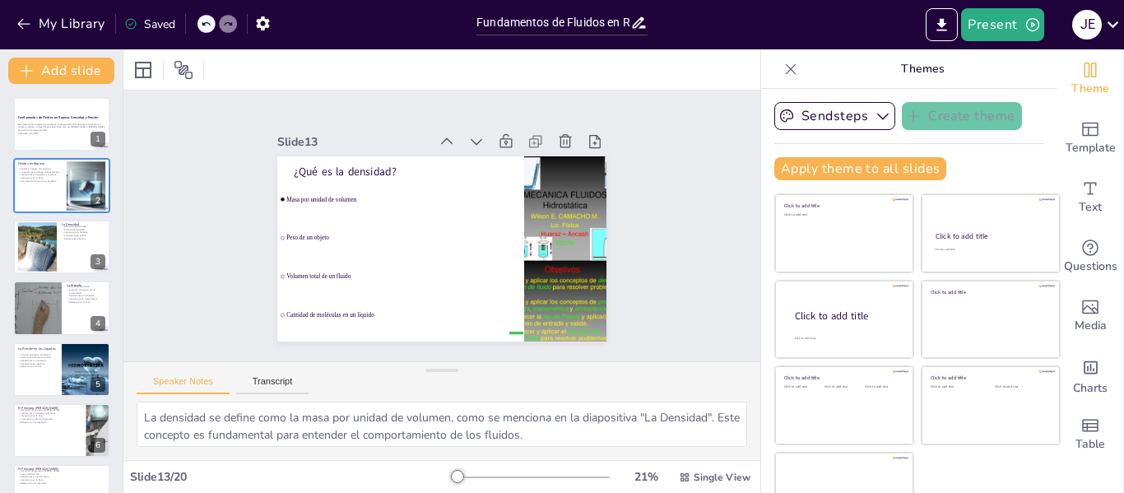
type textarea "El principio de Pascal establece que un cambio en la presión aplicada a un flui…"
checkbox input "true"
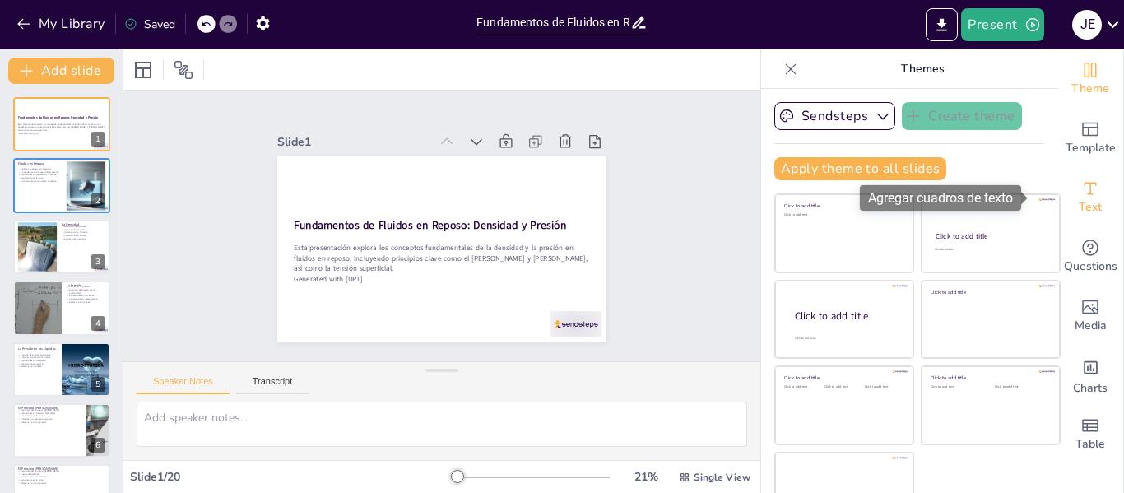
click at [1080, 197] on icon "Add text boxes" at bounding box center [1090, 189] width 20 height 20
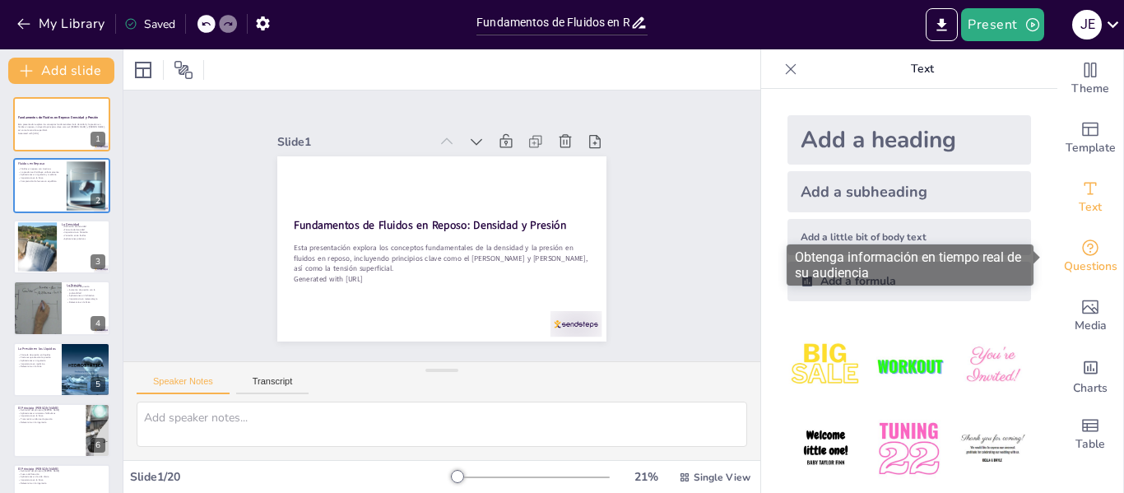
click at [1080, 256] on icon "Get real-time input from your audience" at bounding box center [1090, 248] width 20 height 20
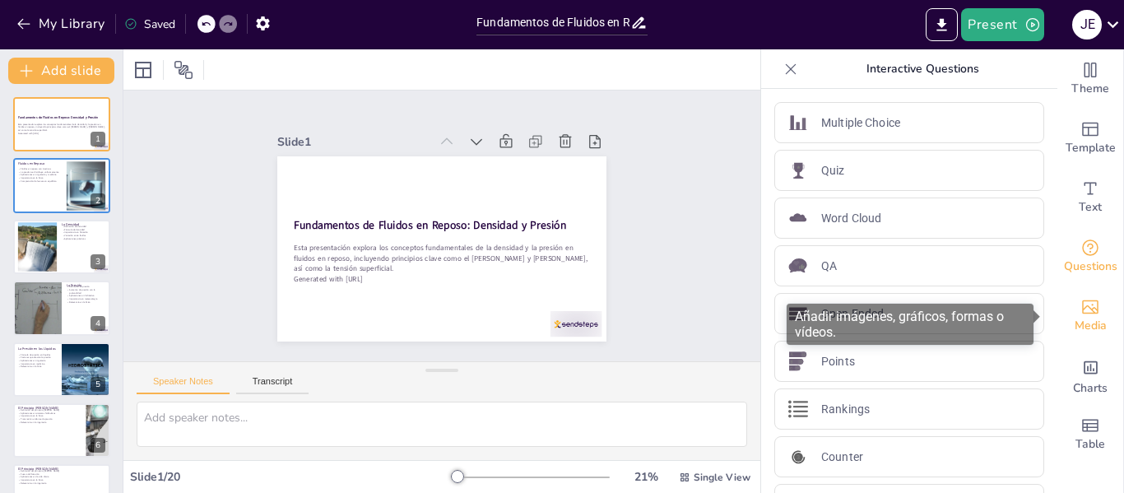
click at [1086, 295] on div "Media" at bounding box center [1090, 315] width 66 height 59
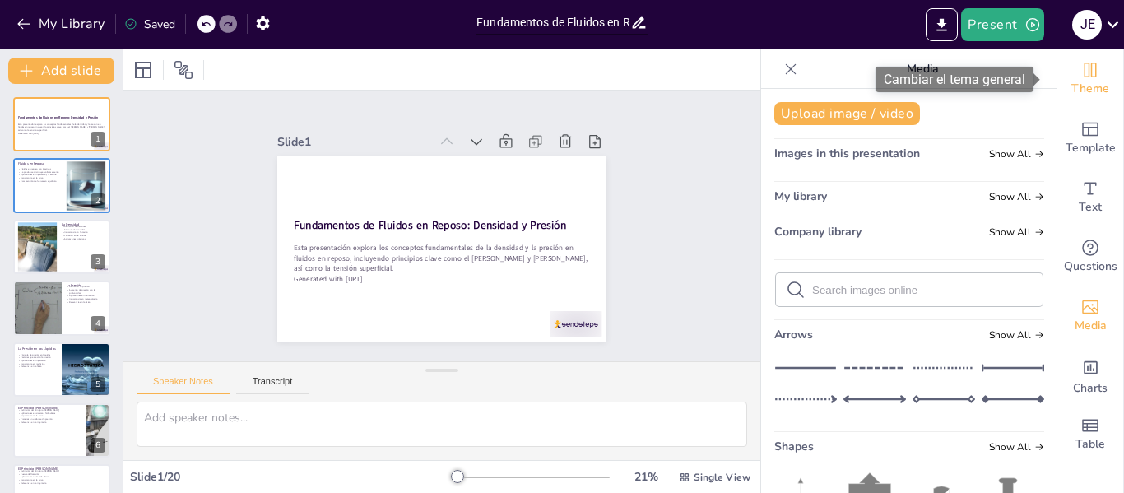
click at [1081, 80] on span "Theme" at bounding box center [1090, 89] width 38 height 18
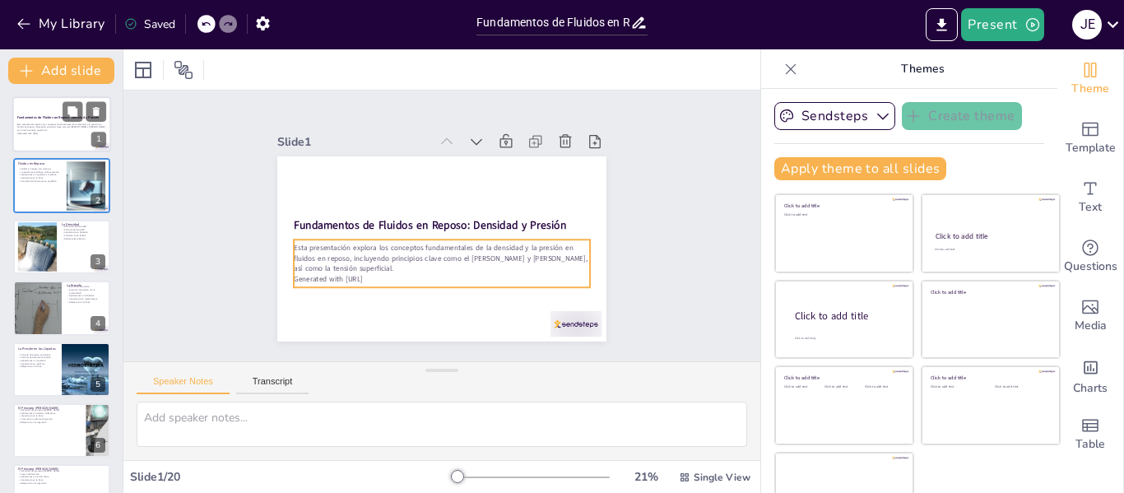
click at [53, 127] on p "Esta presentación explora los conceptos fundamentales de la densidad y la presi…" at bounding box center [61, 127] width 89 height 9
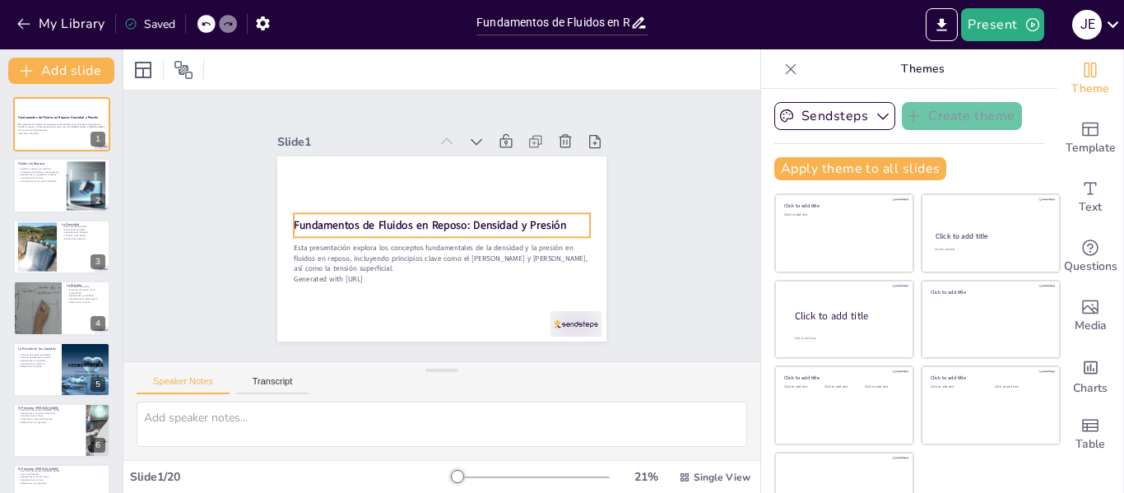
click at [468, 216] on strong "Fundamentos de Fluidos en Reposo: Densidad y Presión" at bounding box center [430, 222] width 270 height 71
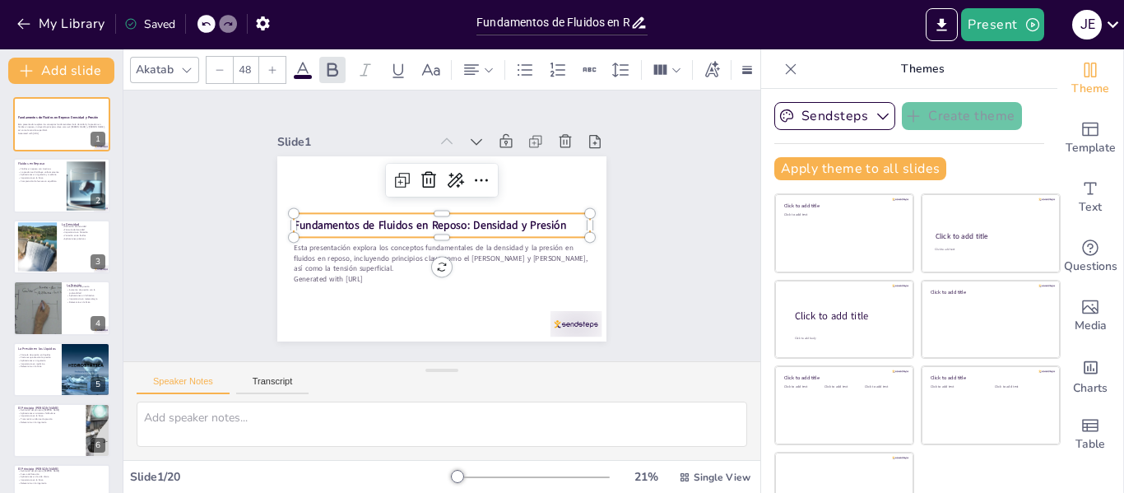
click at [280, 63] on div at bounding box center [272, 70] width 26 height 26
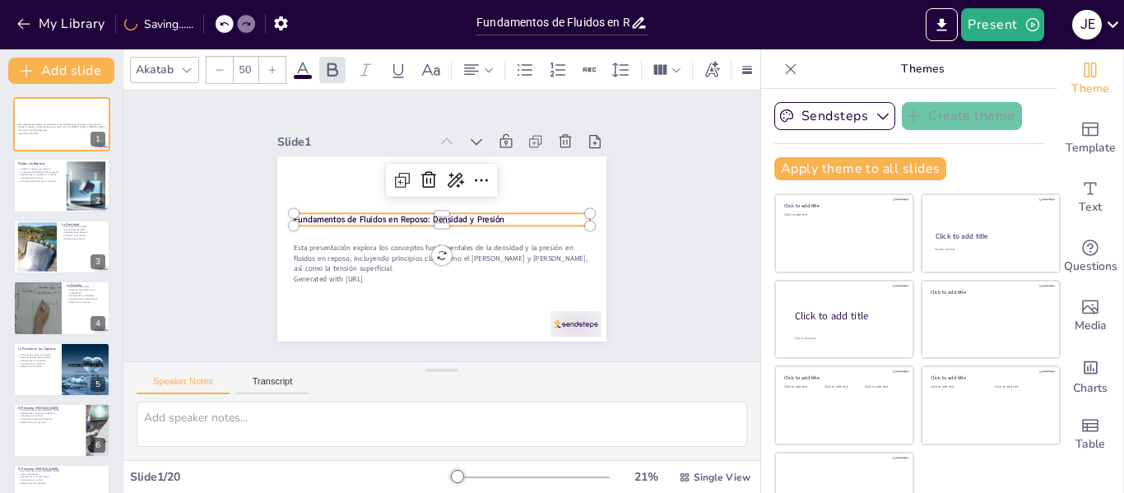
click at [280, 63] on div at bounding box center [272, 70] width 26 height 26
click at [230, 61] on div at bounding box center [220, 70] width 26 height 26
drag, startPoint x: 230, startPoint y: 61, endPoint x: 227, endPoint y: 27, distance: 33.8
click at [227, 27] on div "My Library Saving...... Fundamentos de Fluidos en Reposo: Densidad y Presión Pr…" at bounding box center [562, 246] width 1124 height 493
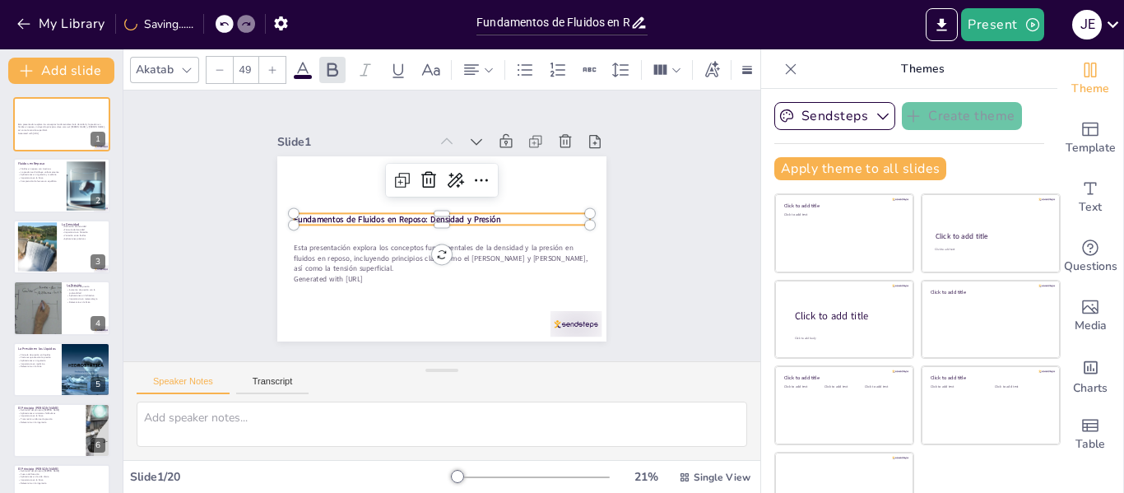
click at [227, 27] on icon at bounding box center [224, 24] width 10 height 10
click at [227, 27] on div at bounding box center [235, 24] width 39 height 18
click at [201, 27] on div at bounding box center [206, 24] width 18 height 18
click at [201, 27] on div "My Library Saving......" at bounding box center [148, 23] width 296 height 30
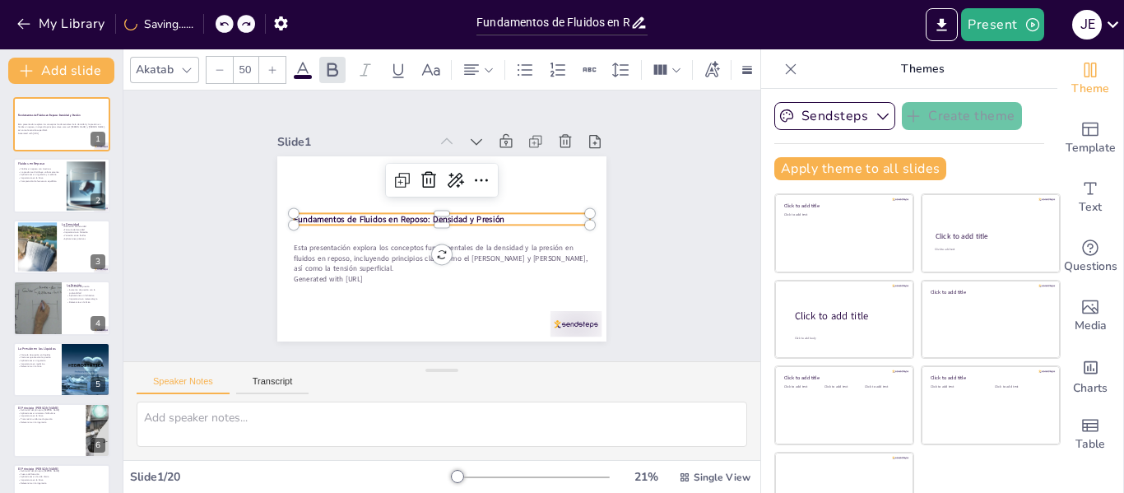
click at [231, 25] on div at bounding box center [225, 24] width 18 height 18
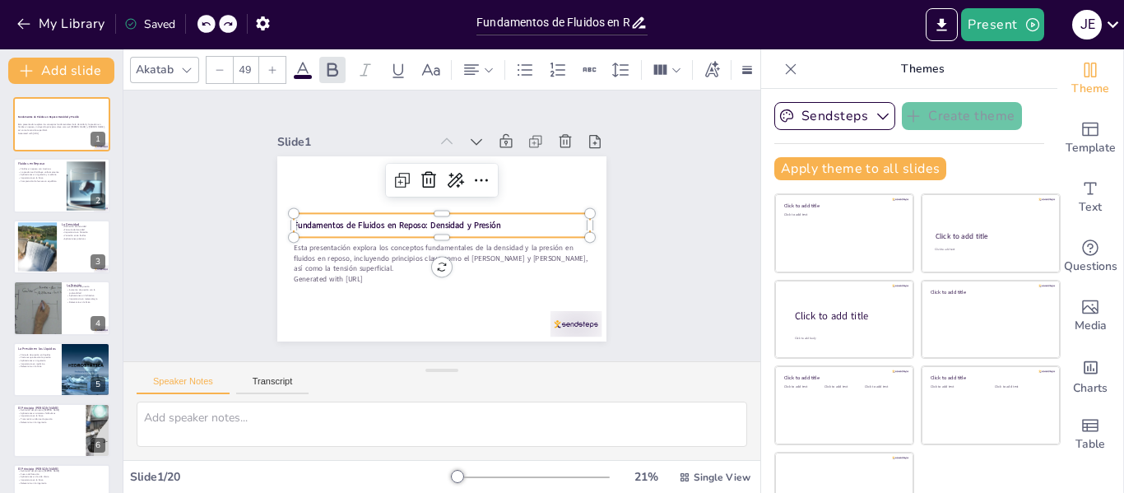
click at [203, 23] on icon at bounding box center [206, 24] width 8 height 4
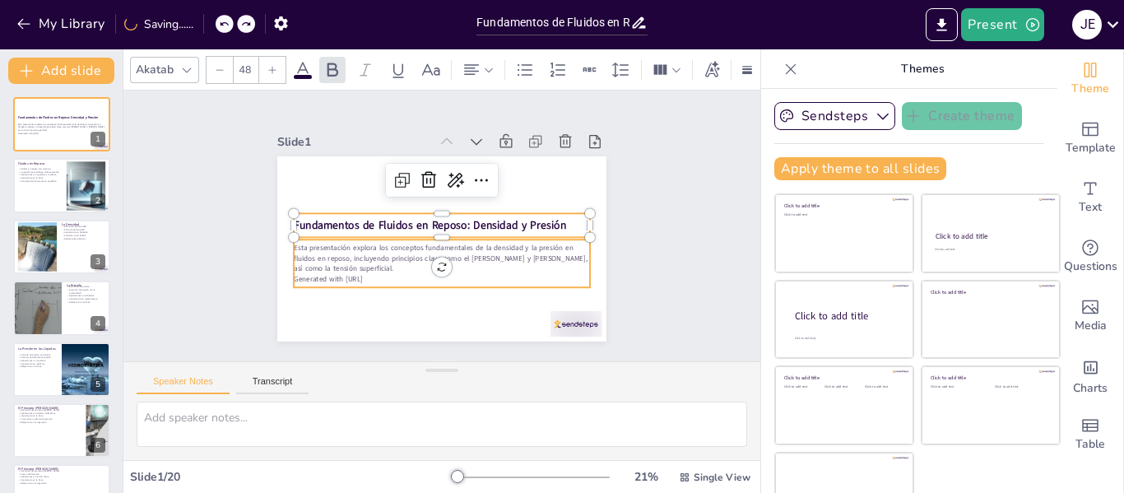
click at [354, 270] on p "Generated with [URL]" at bounding box center [436, 278] width 295 height 41
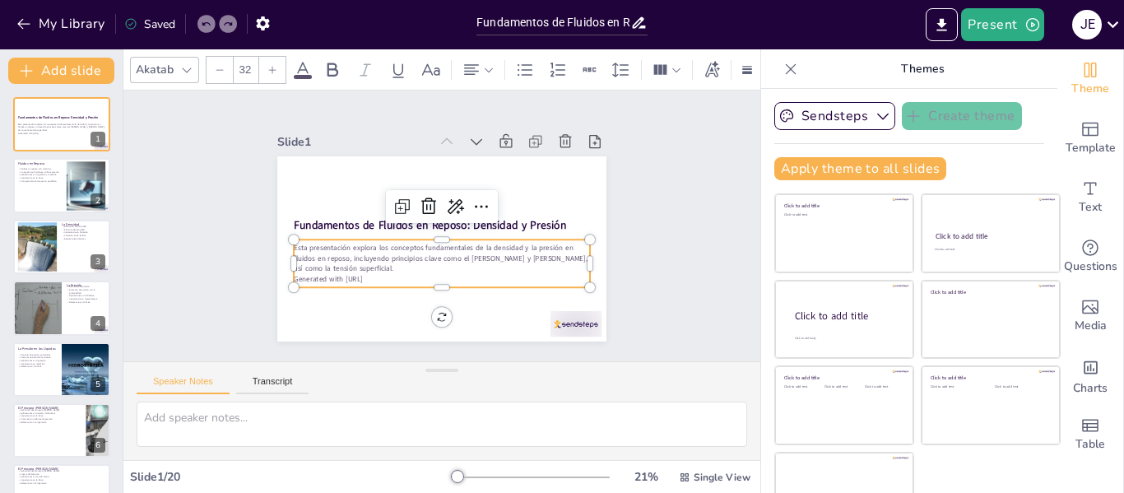
click at [365, 274] on p "Generated with [URL]" at bounding box center [442, 279] width 296 height 10
click at [625, 180] on div "Slide 1 Fundamentos de Fluidos en Reposo: Densidad y Presión Esta presentación …" at bounding box center [441, 225] width 476 height 434
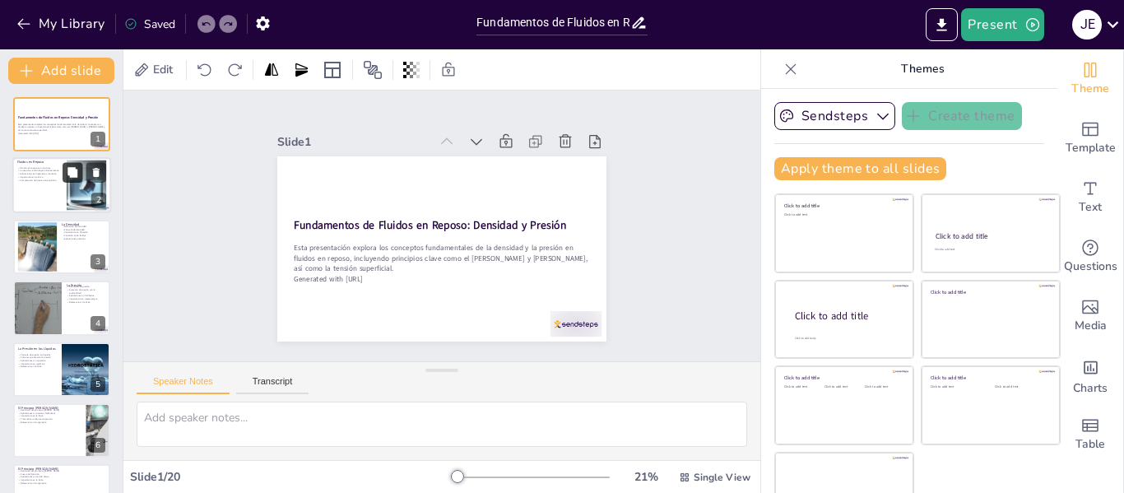
click at [63, 168] on button at bounding box center [73, 173] width 20 height 20
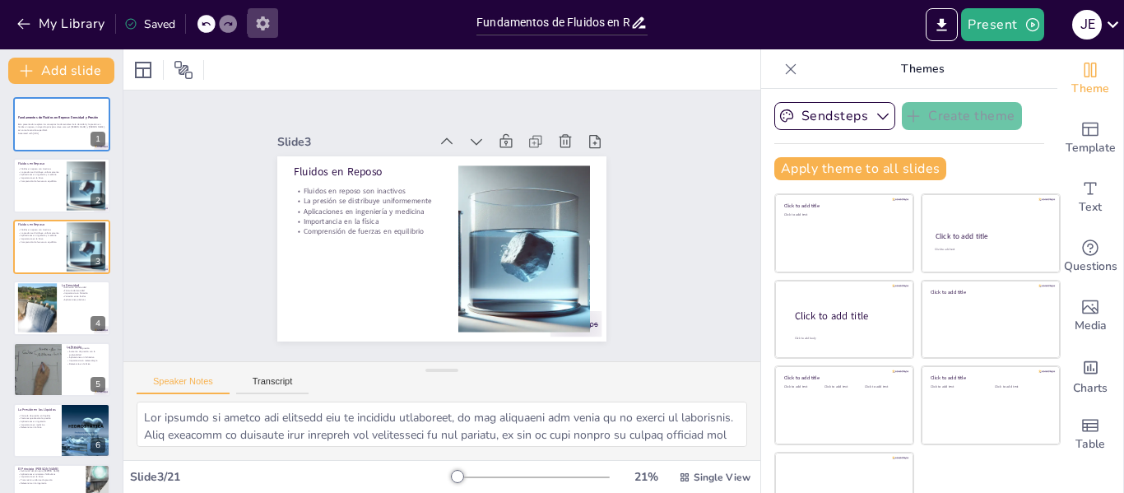
click at [258, 22] on icon "button" at bounding box center [262, 23] width 17 height 17
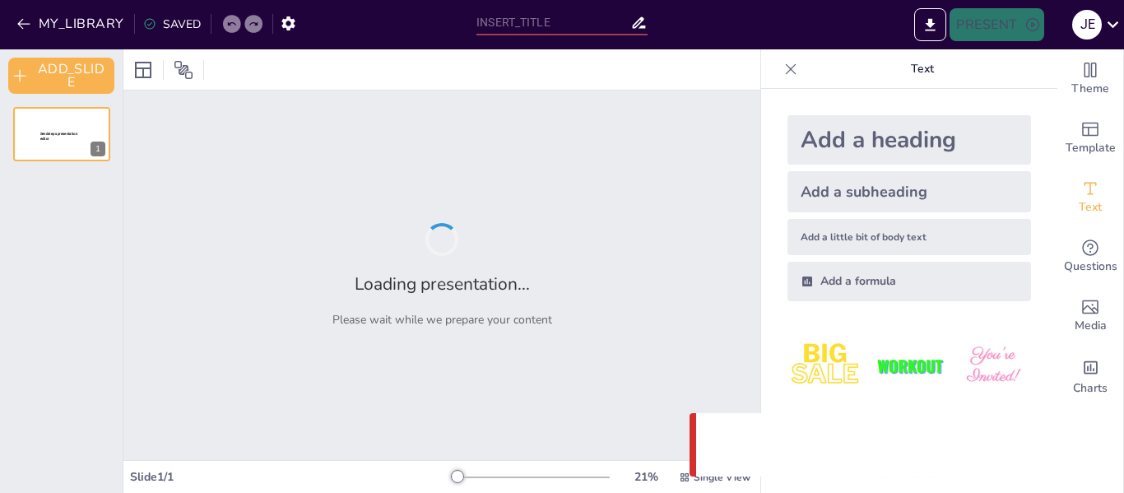
type input "Fundamentos de Fluidos en Reposo: Densidad y Presión"
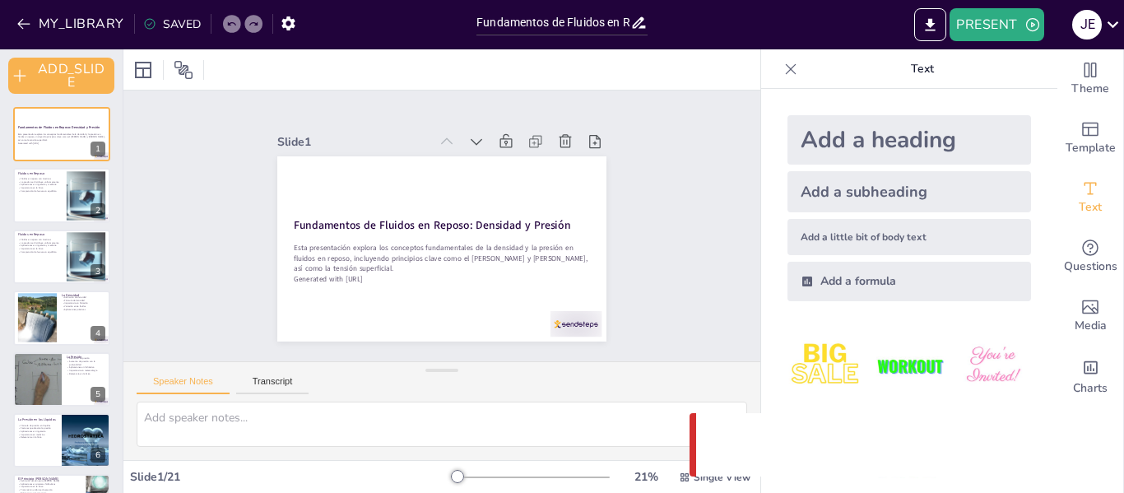
checkbox input "true"
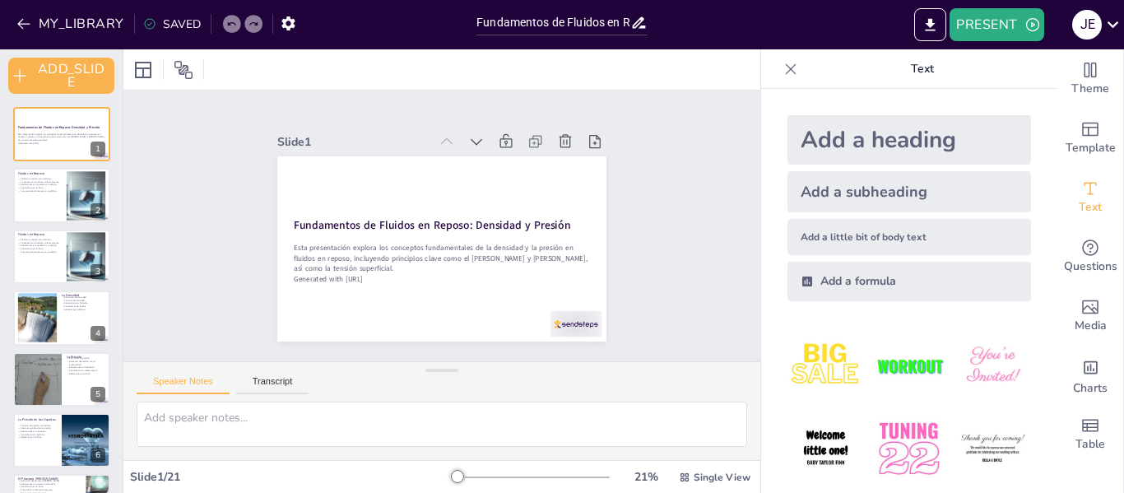
checkbox input "true"
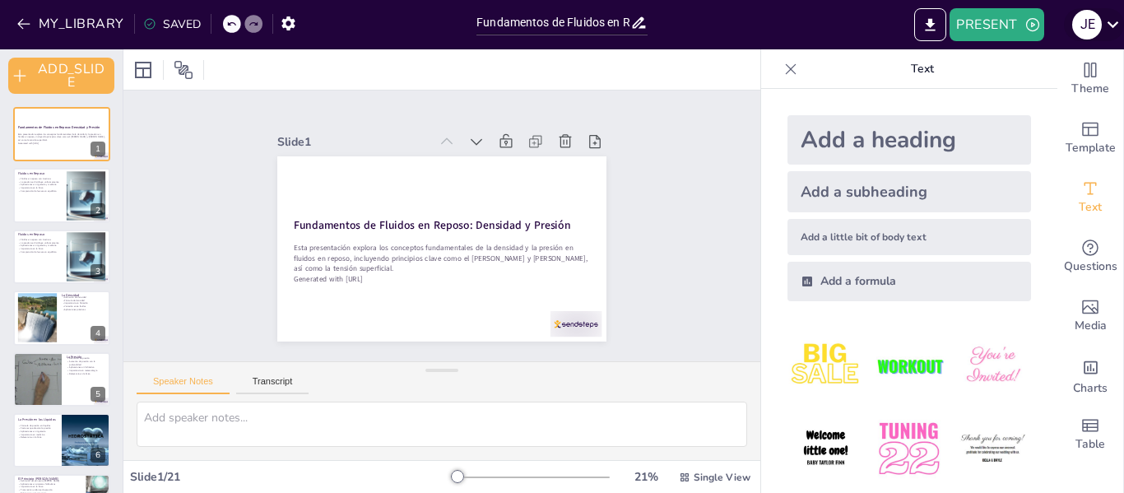
click at [1119, 20] on icon at bounding box center [1113, 24] width 22 height 22
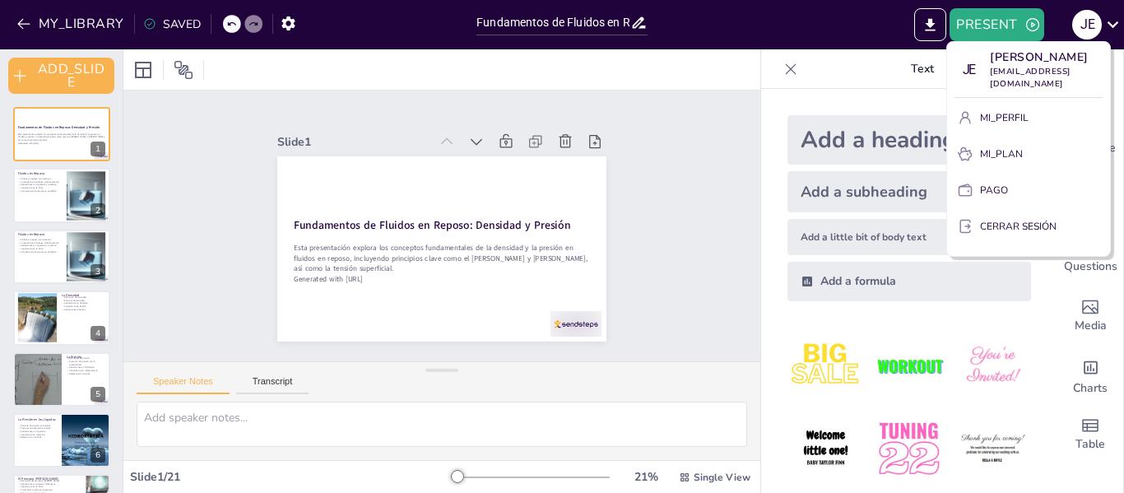
click at [790, 30] on div at bounding box center [562, 246] width 1124 height 493
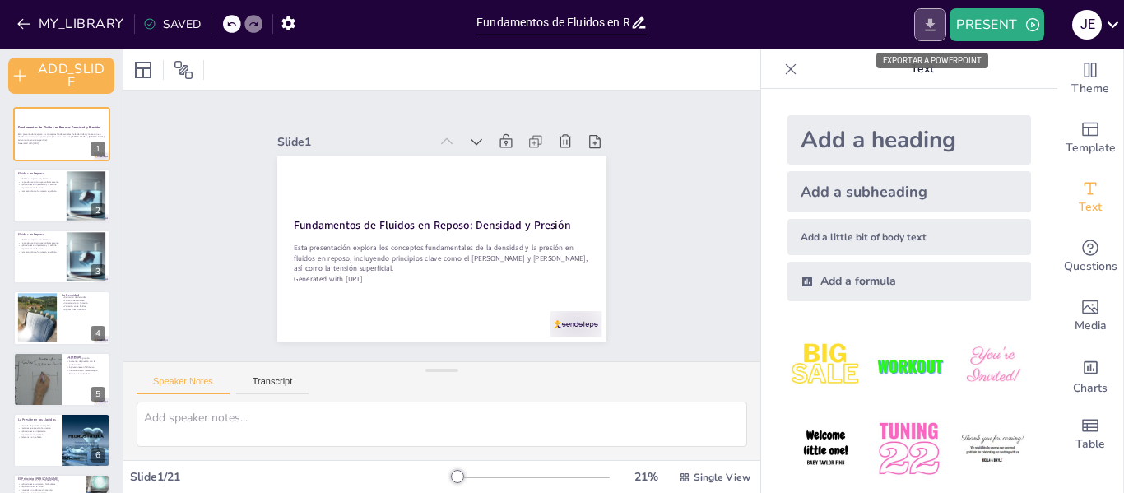
click at [939, 23] on icon "EXPORT_TO_POWERPOINT" at bounding box center [930, 24] width 17 height 17
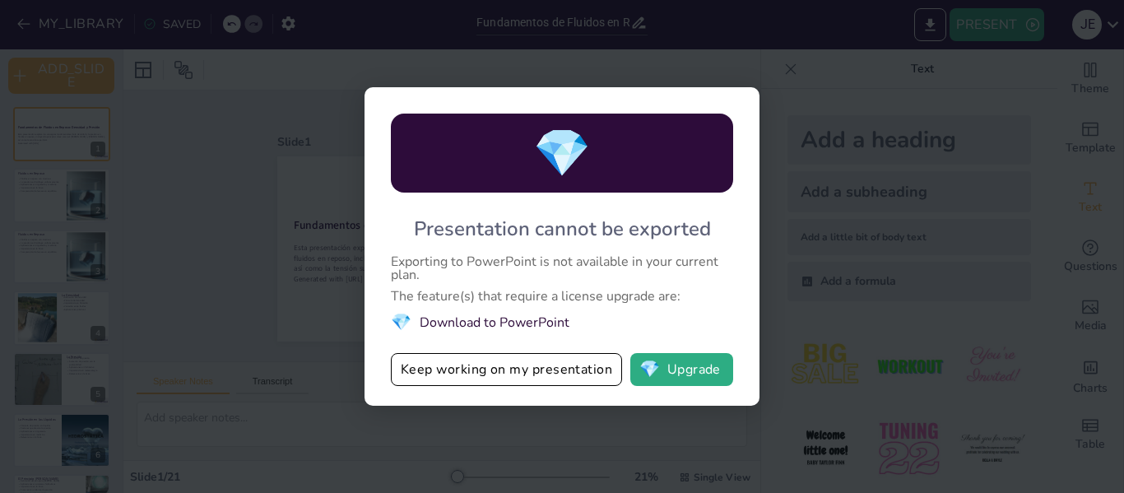
click at [890, 139] on div "💎 Presentation cannot be exported Exporting to PowerPoint is not available in y…" at bounding box center [562, 246] width 1124 height 493
click at [531, 377] on button "Keep working on my presentation" at bounding box center [506, 369] width 231 height 33
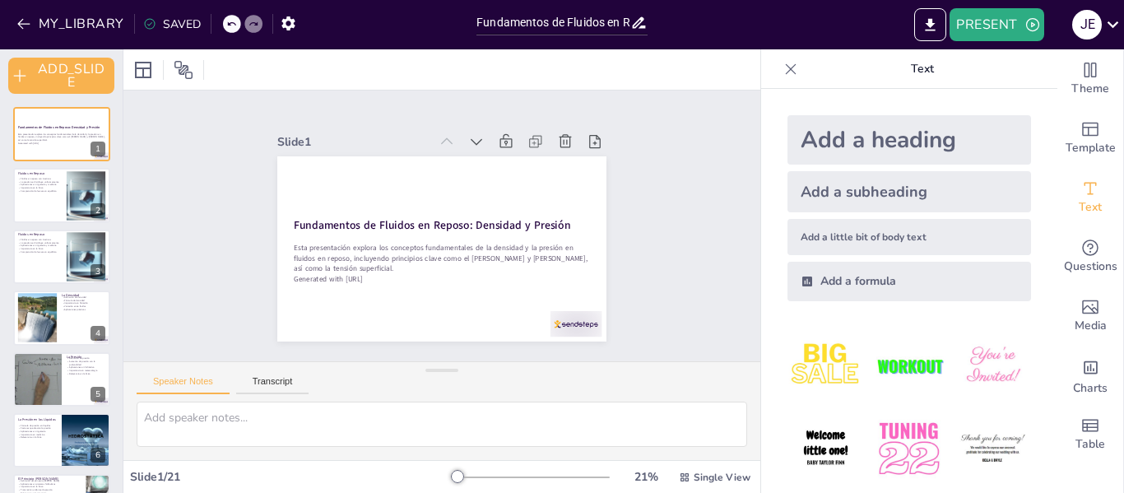
checkbox input "true"
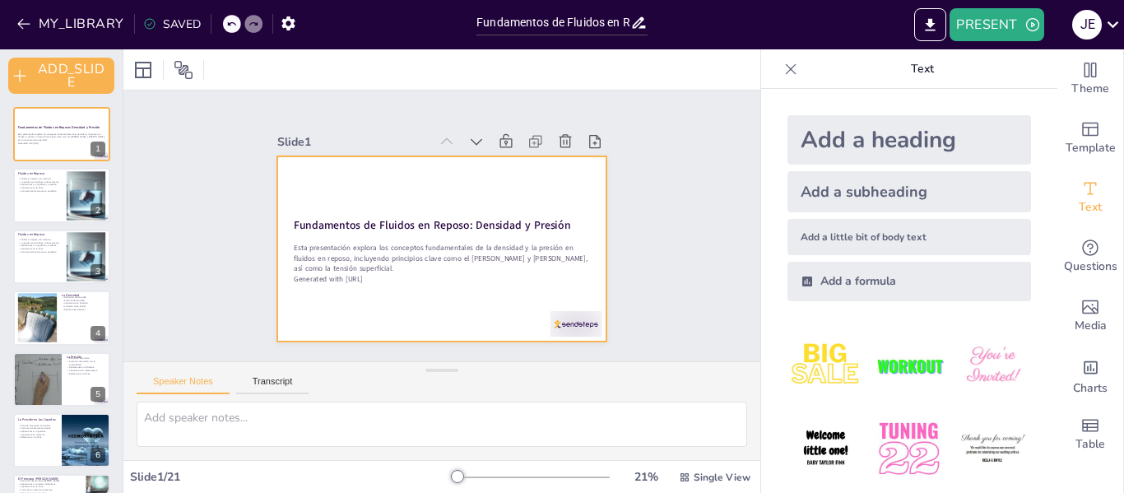
checkbox input "true"
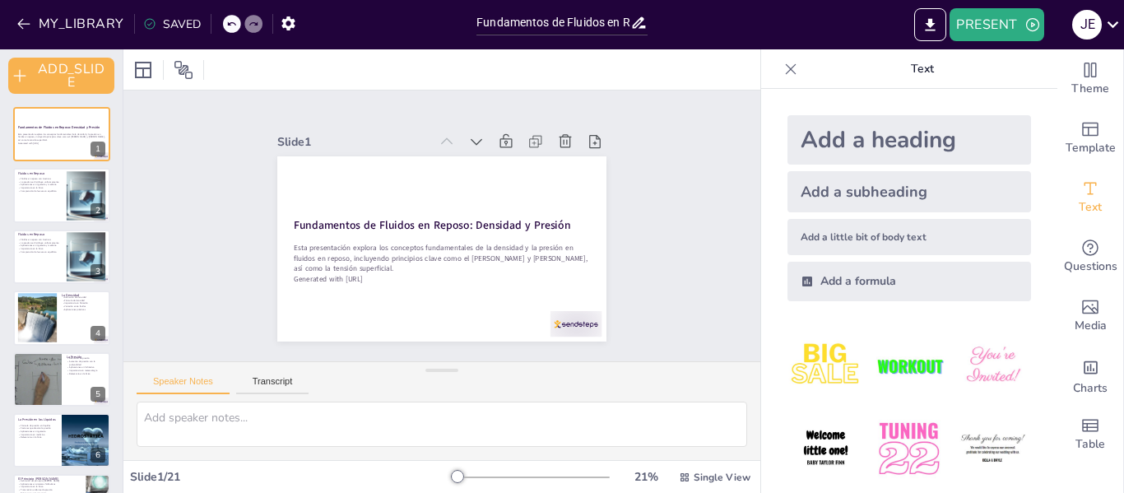
checkbox input "true"
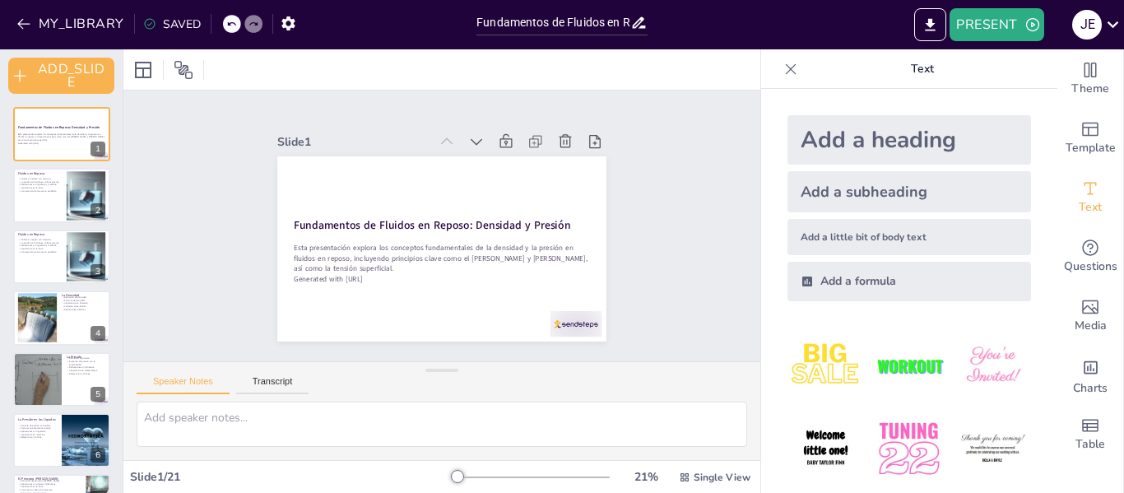
checkbox input "true"
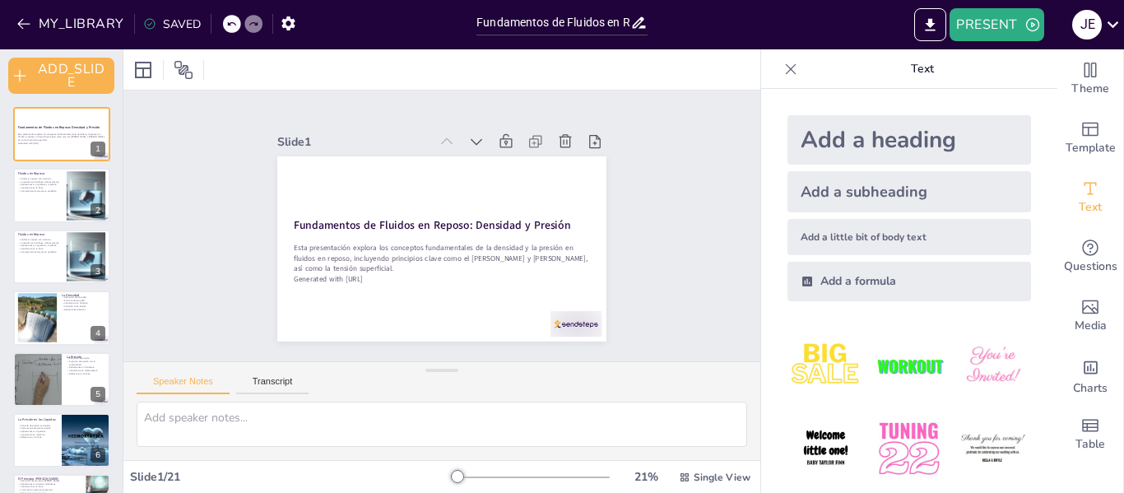
checkbox input "true"
